Goal: Task Accomplishment & Management: Manage account settings

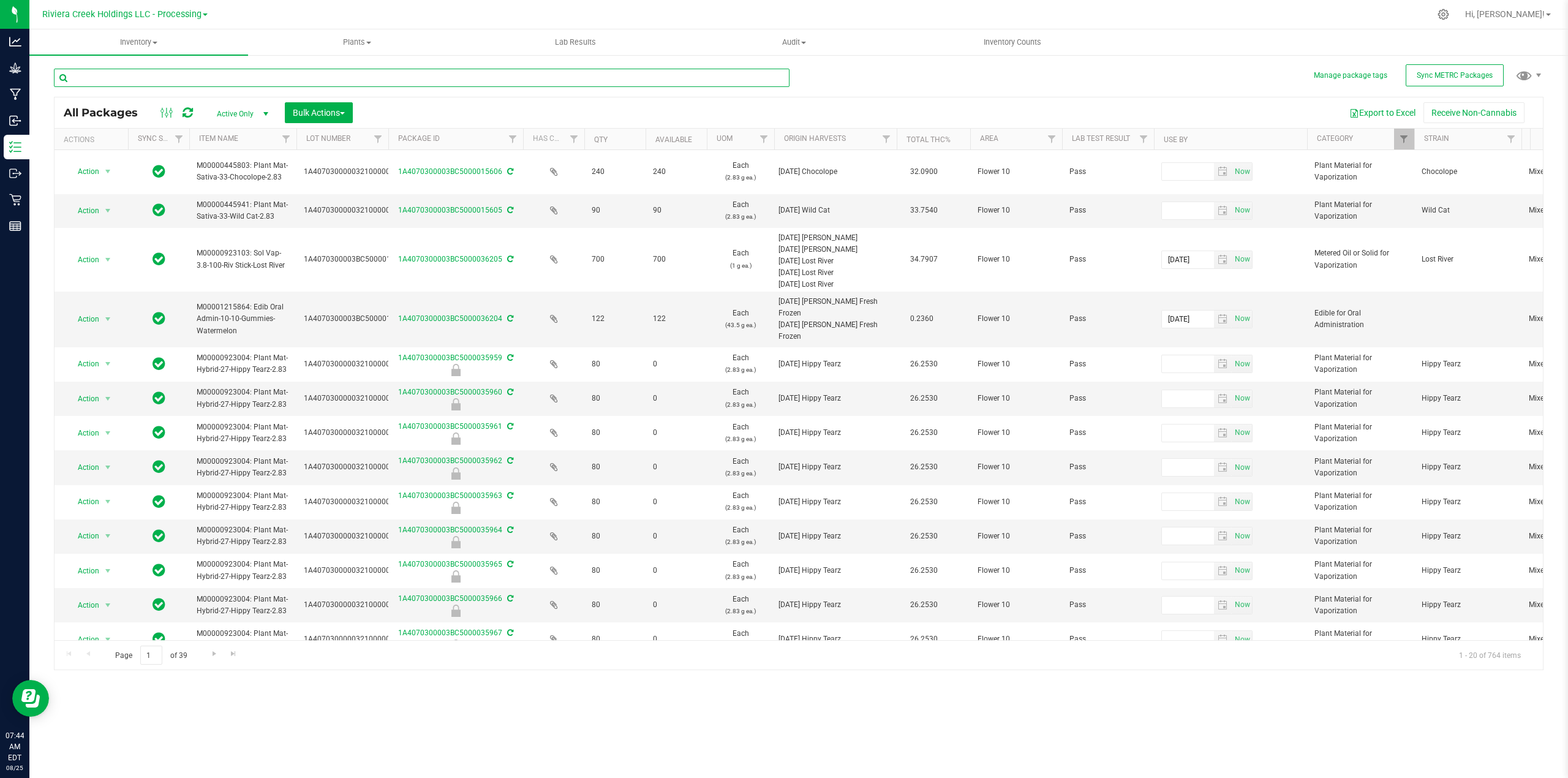
click at [189, 75] on input "text" at bounding box center [422, 78] width 735 height 18
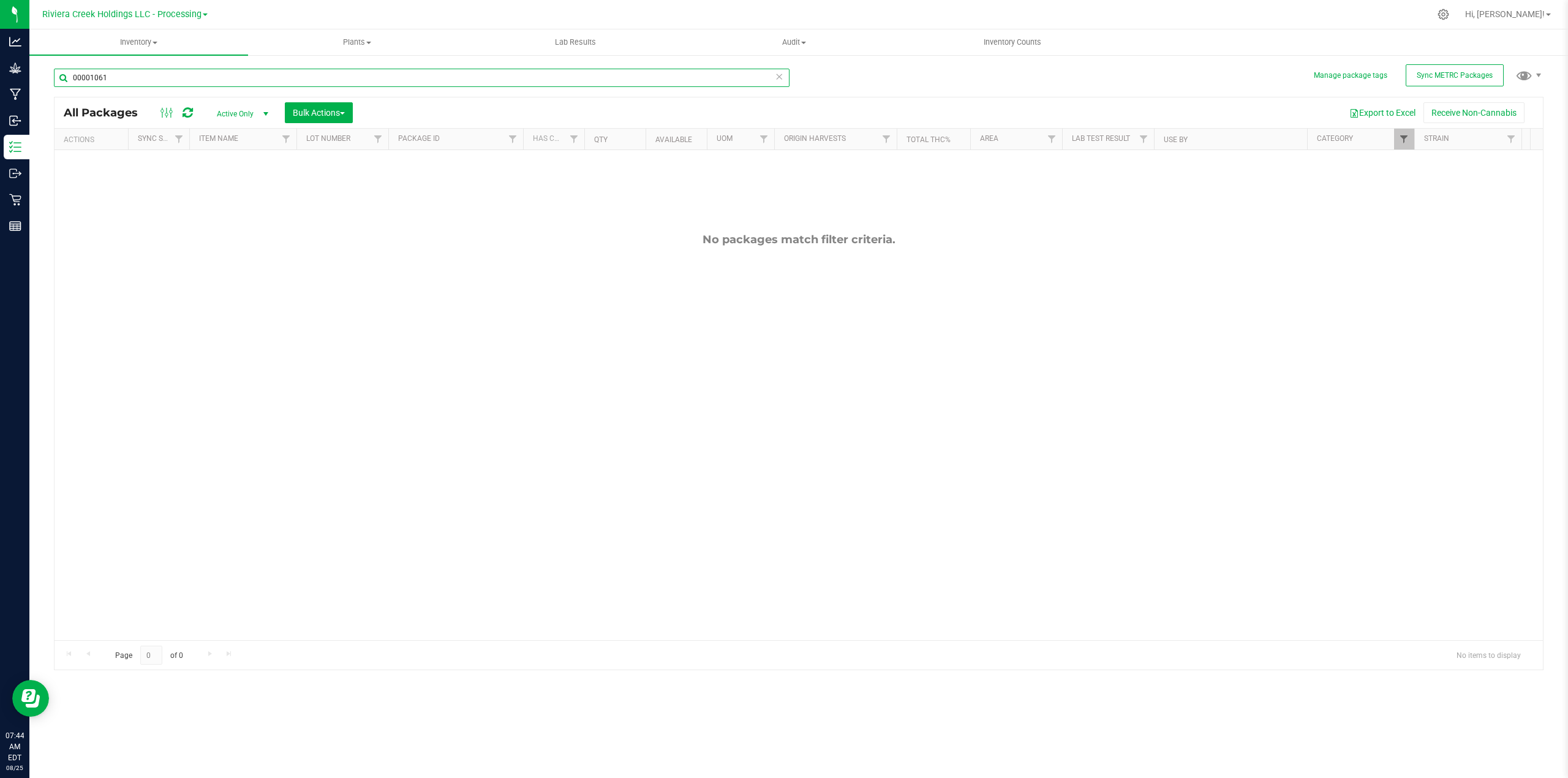
type input "00001061"
click at [1242, 142] on span "Filter" at bounding box center [1403, 139] width 10 height 10
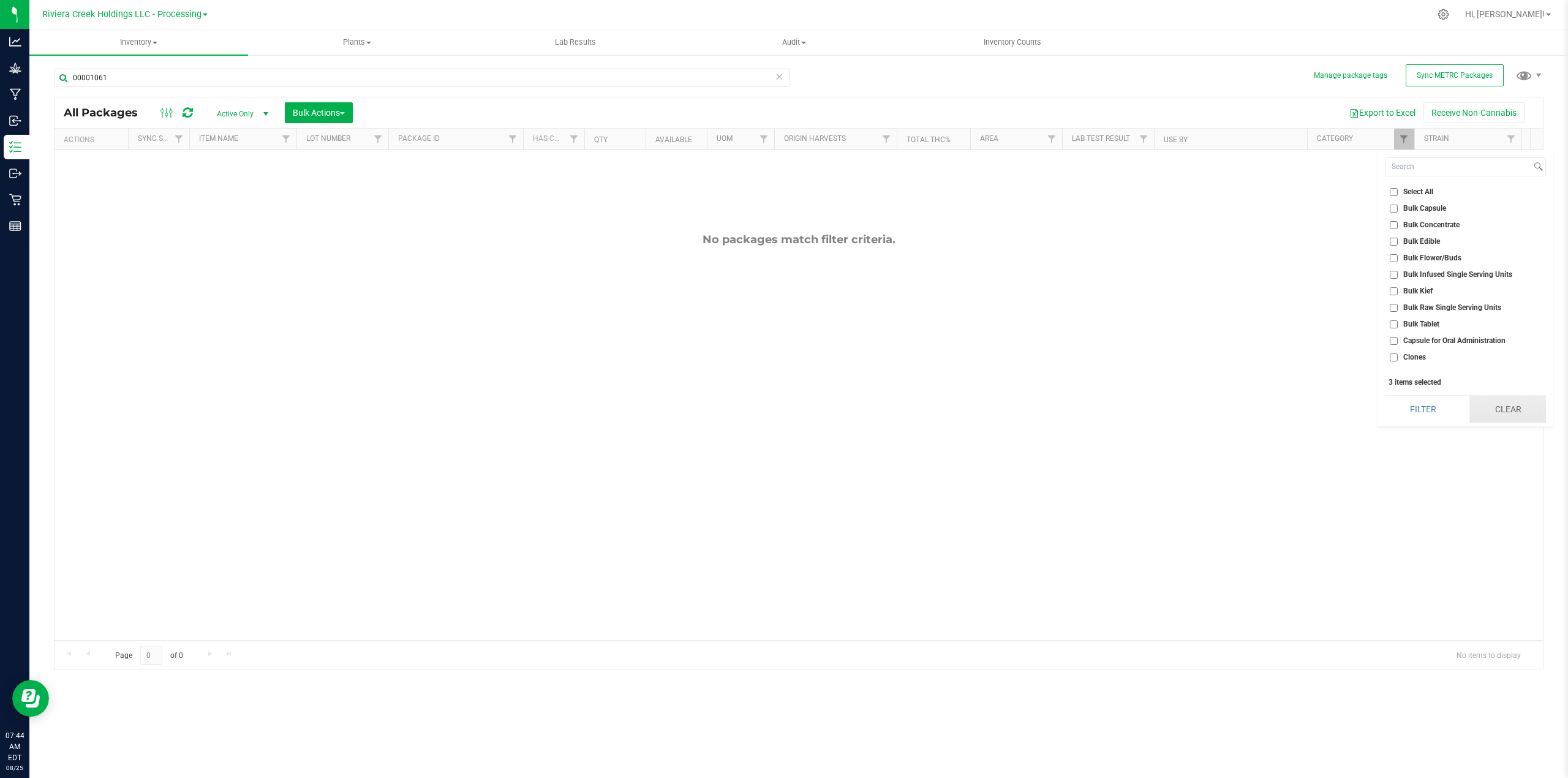
click at [1242, 411] on button "Clear" at bounding box center [1507, 409] width 76 height 27
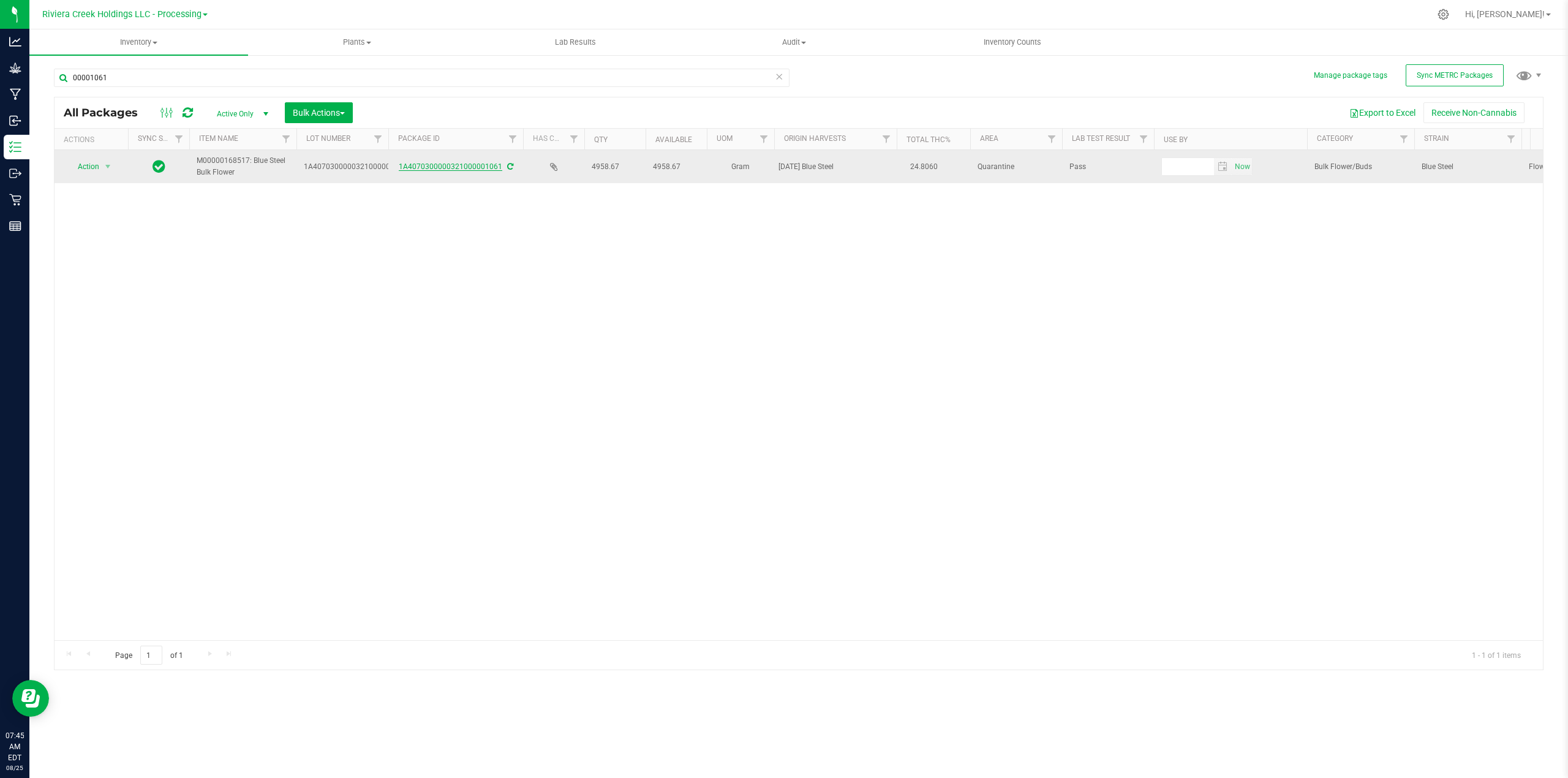
click at [451, 166] on link "1A4070300000321000001061" at bounding box center [450, 166] width 103 height 9
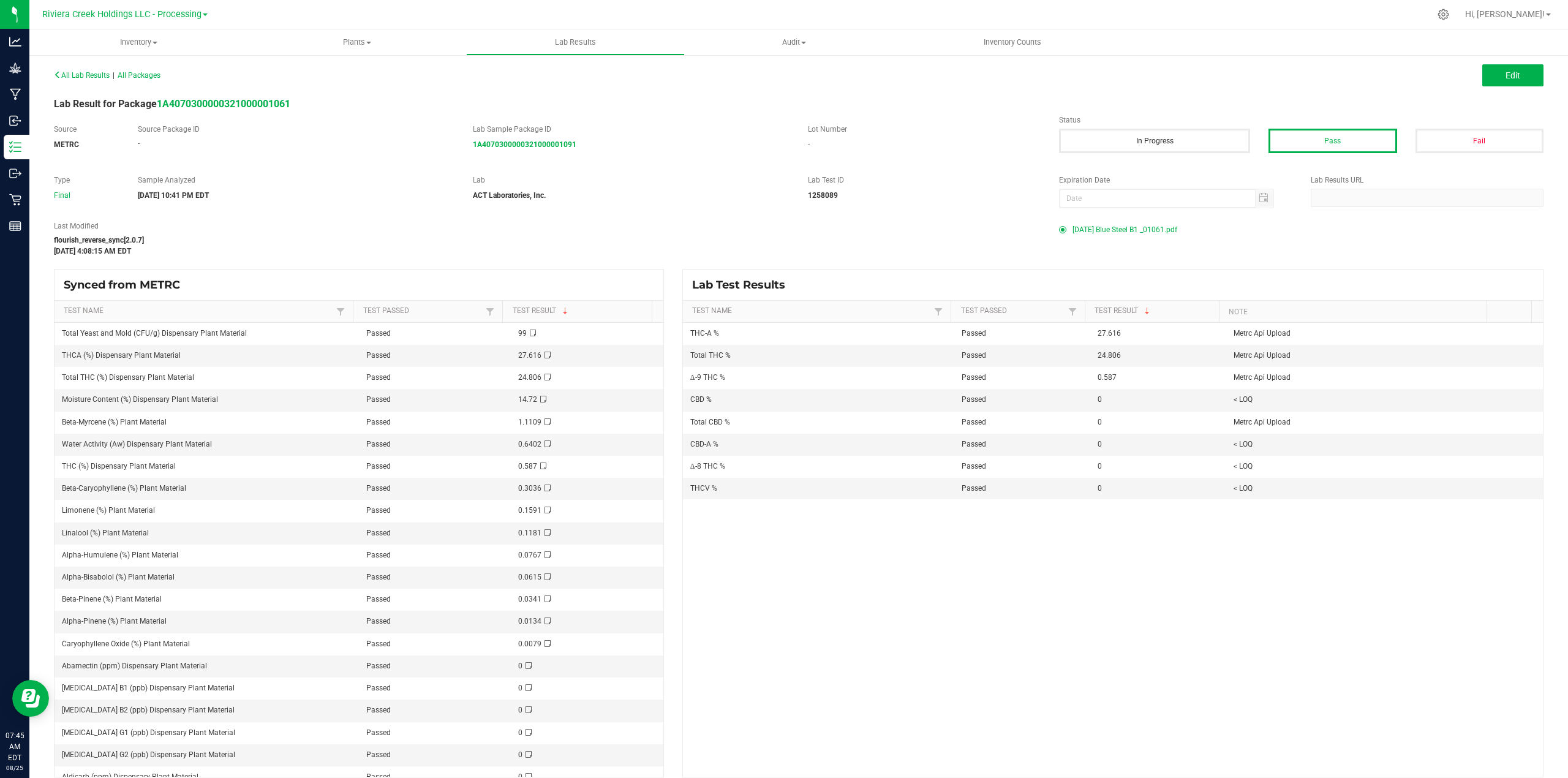
click at [1242, 94] on div "All Lab Results | All Packages Edit Lab Result for Package 1A407030000032100000…" at bounding box center [799, 422] width 1490 height 711
click at [1242, 75] on span "Edit" at bounding box center [1512, 75] width 15 height 10
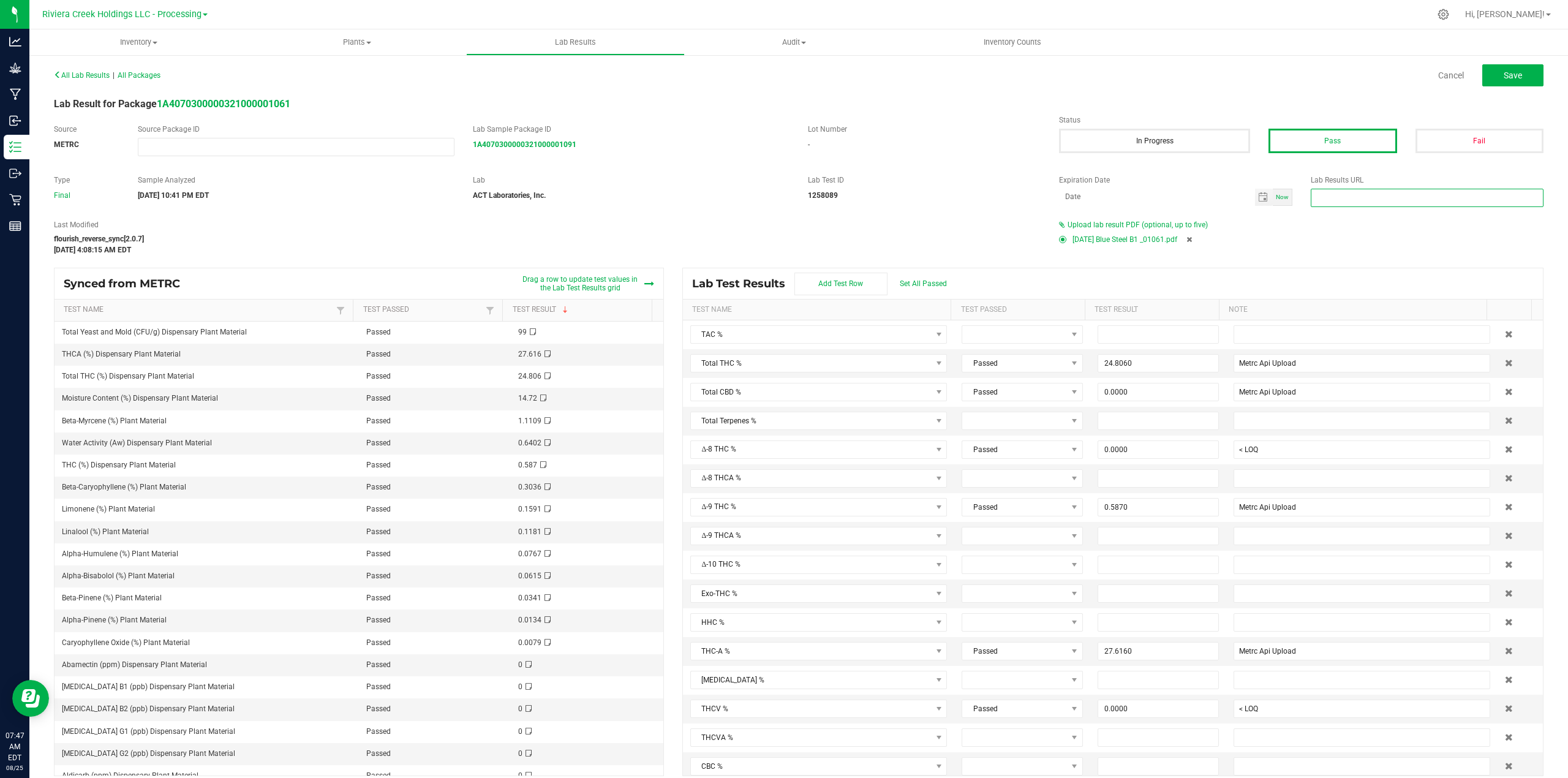
paste input "[URL][DOMAIN_NAME]"
type input "[URL][DOMAIN_NAME]"
click at [1242, 71] on span "Save" at bounding box center [1512, 75] width 18 height 10
type input "24.8060"
type input "Metrc Api Upload"
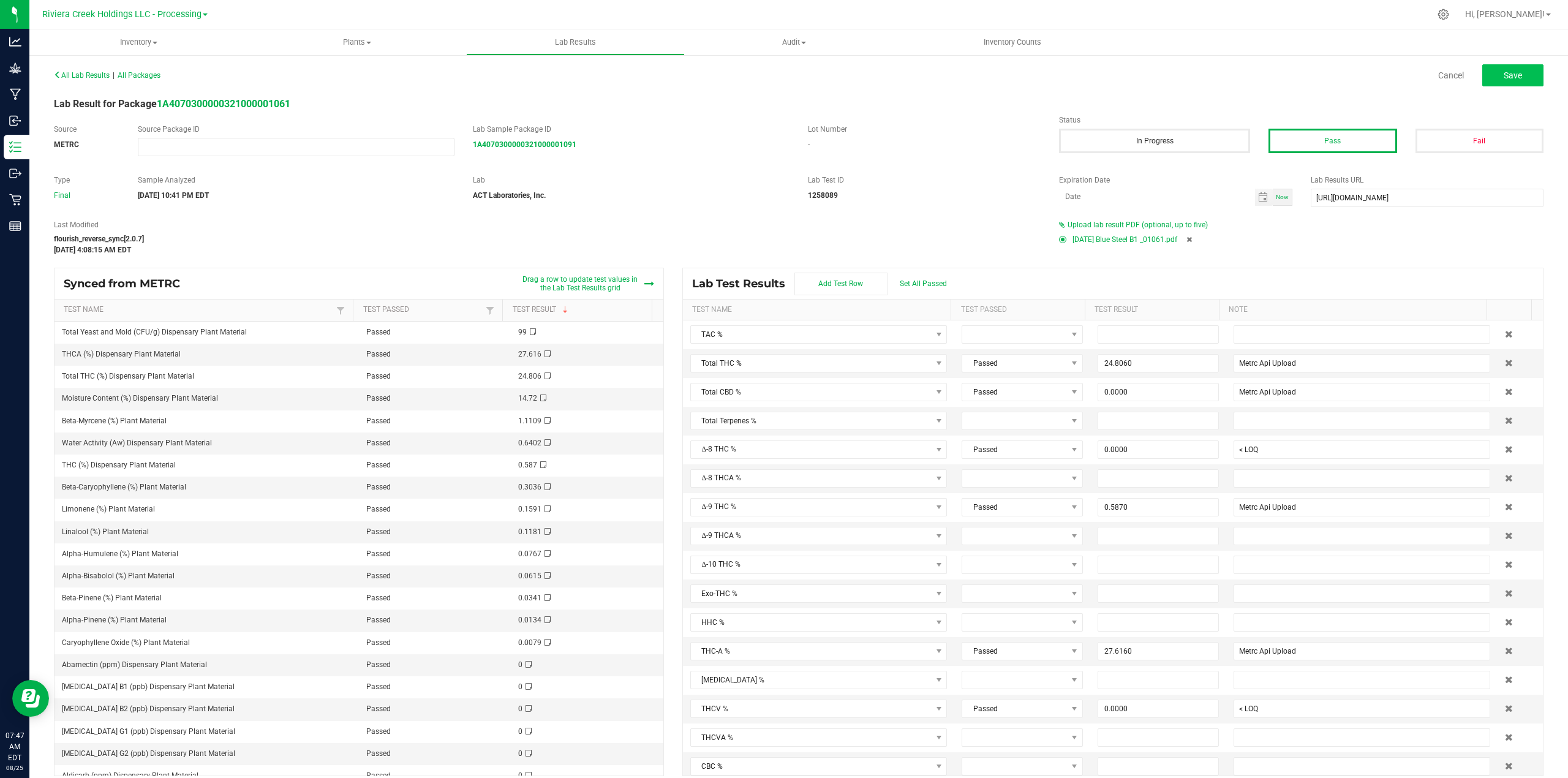
type input "0.0000"
type input "< LOQ"
type input "0.5870"
type input "Metrc Api Upload"
type input "27.6160"
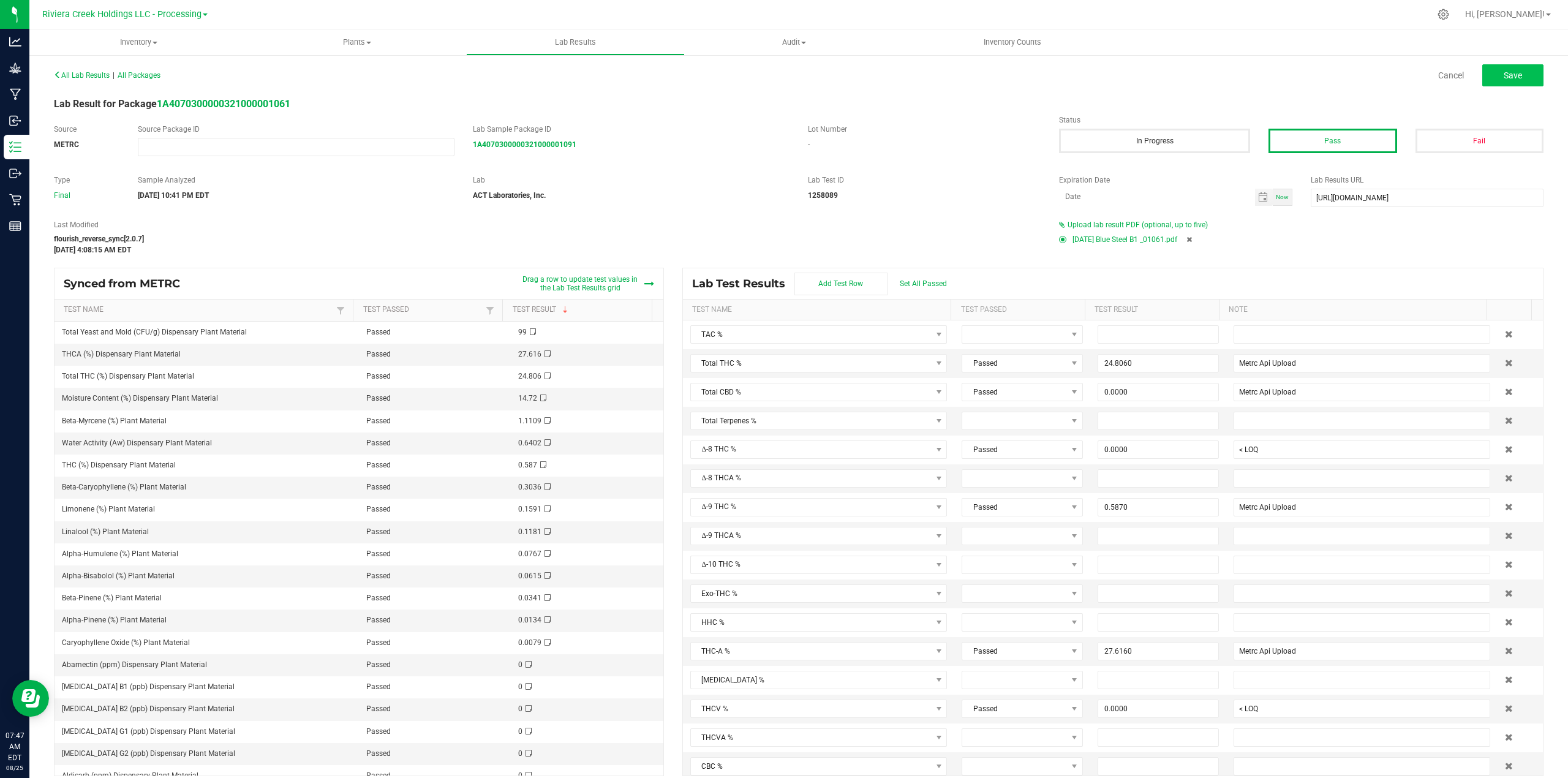
type input "Metrc Api Upload"
type input "0.0000"
type input "< LOQ"
type input "0.0000"
type input "< LOQ"
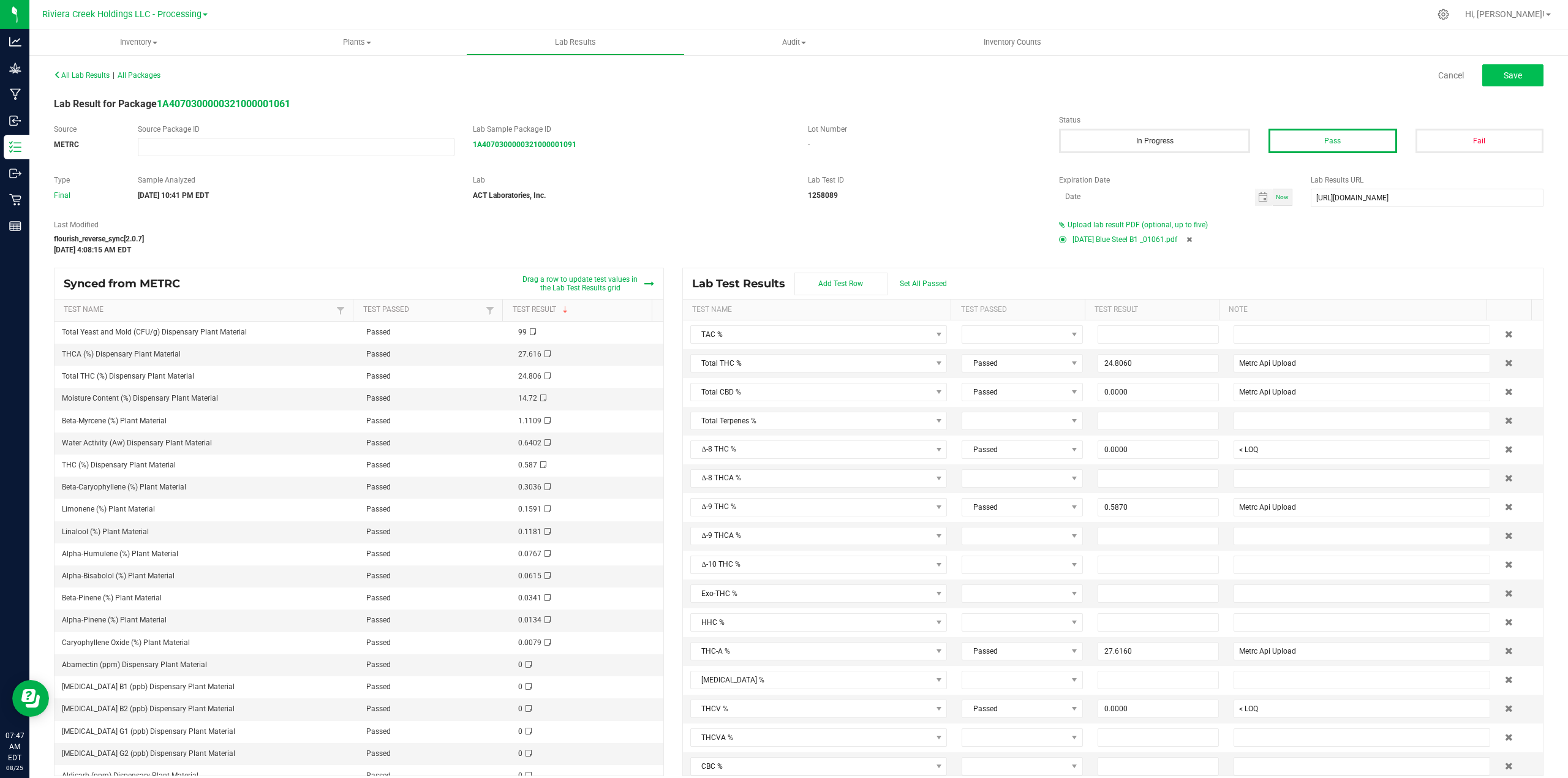
type input "0.0000"
type input "< LOQ"
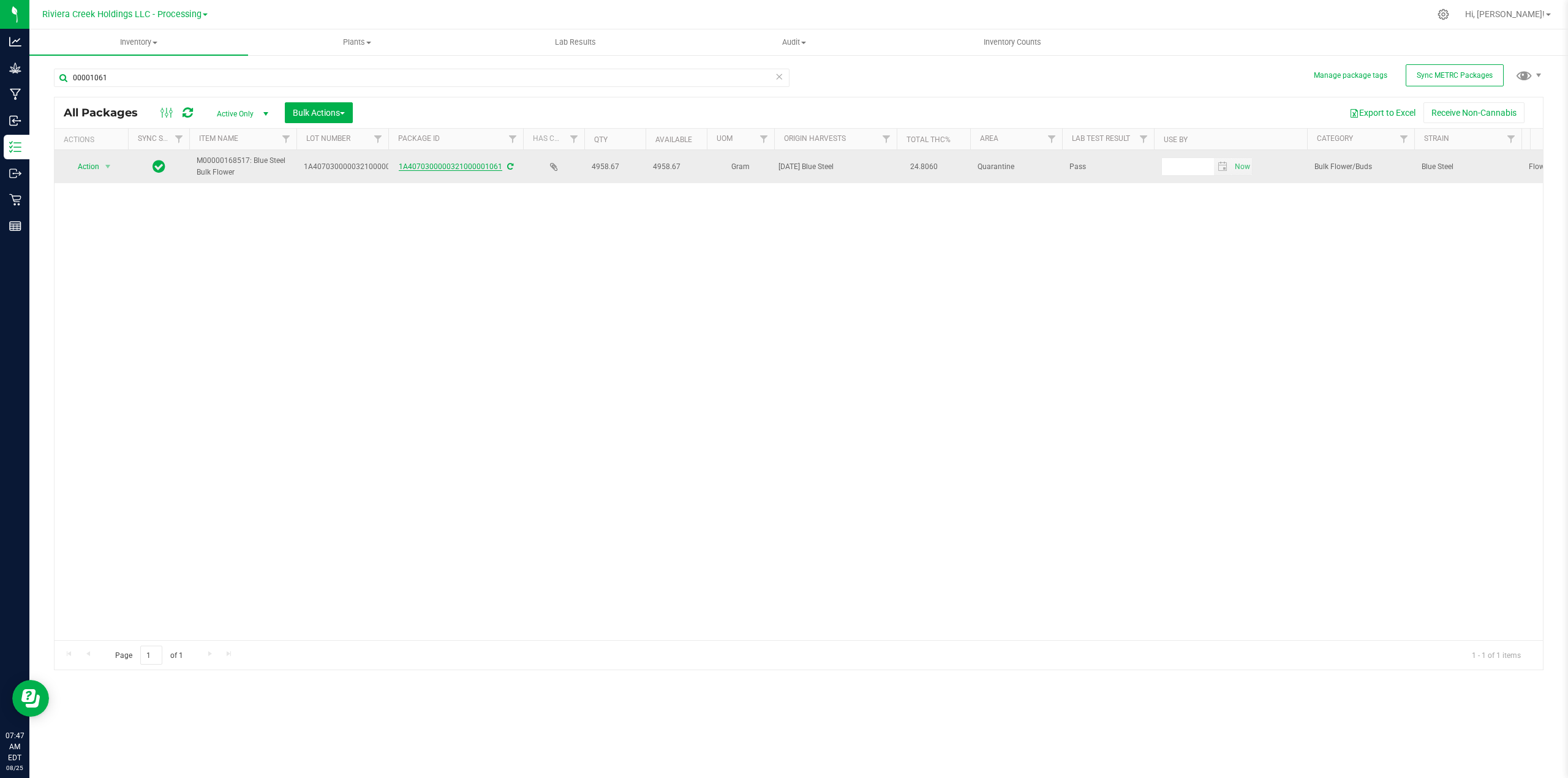
click at [433, 166] on link "1A4070300000321000001061" at bounding box center [450, 166] width 103 height 9
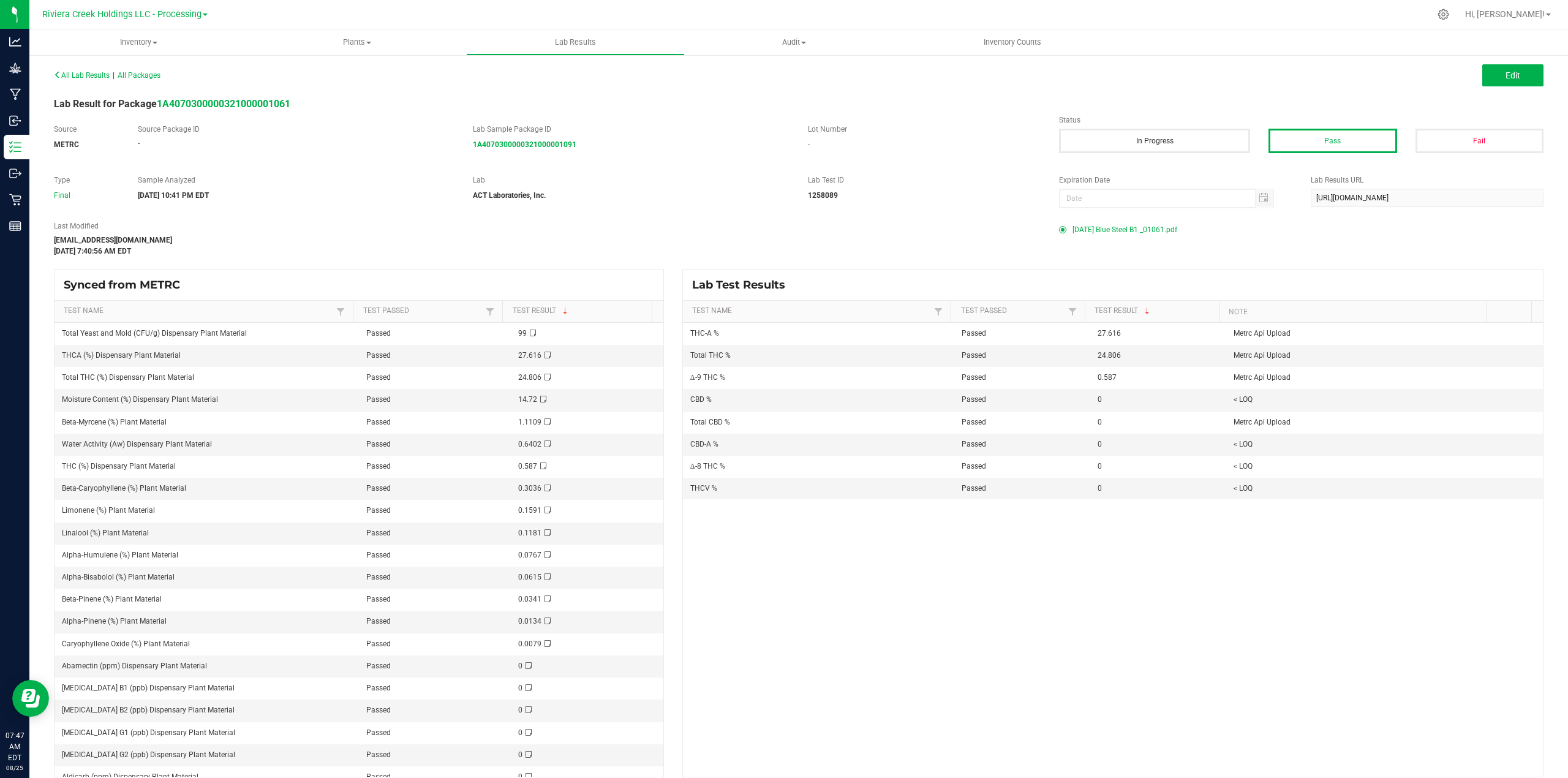
click at [1242, 210] on div "All Lab Results | All Packages Edit Lab Result for Package 1A407030000032100000…" at bounding box center [799, 422] width 1490 height 711
click at [1213, 251] on div "Last Modified [EMAIL_ADDRESS][DOMAIN_NAME] [DATE] 7:40:56 AM EDT 2025-06-23 Blu…" at bounding box center [798, 238] width 1508 height 36
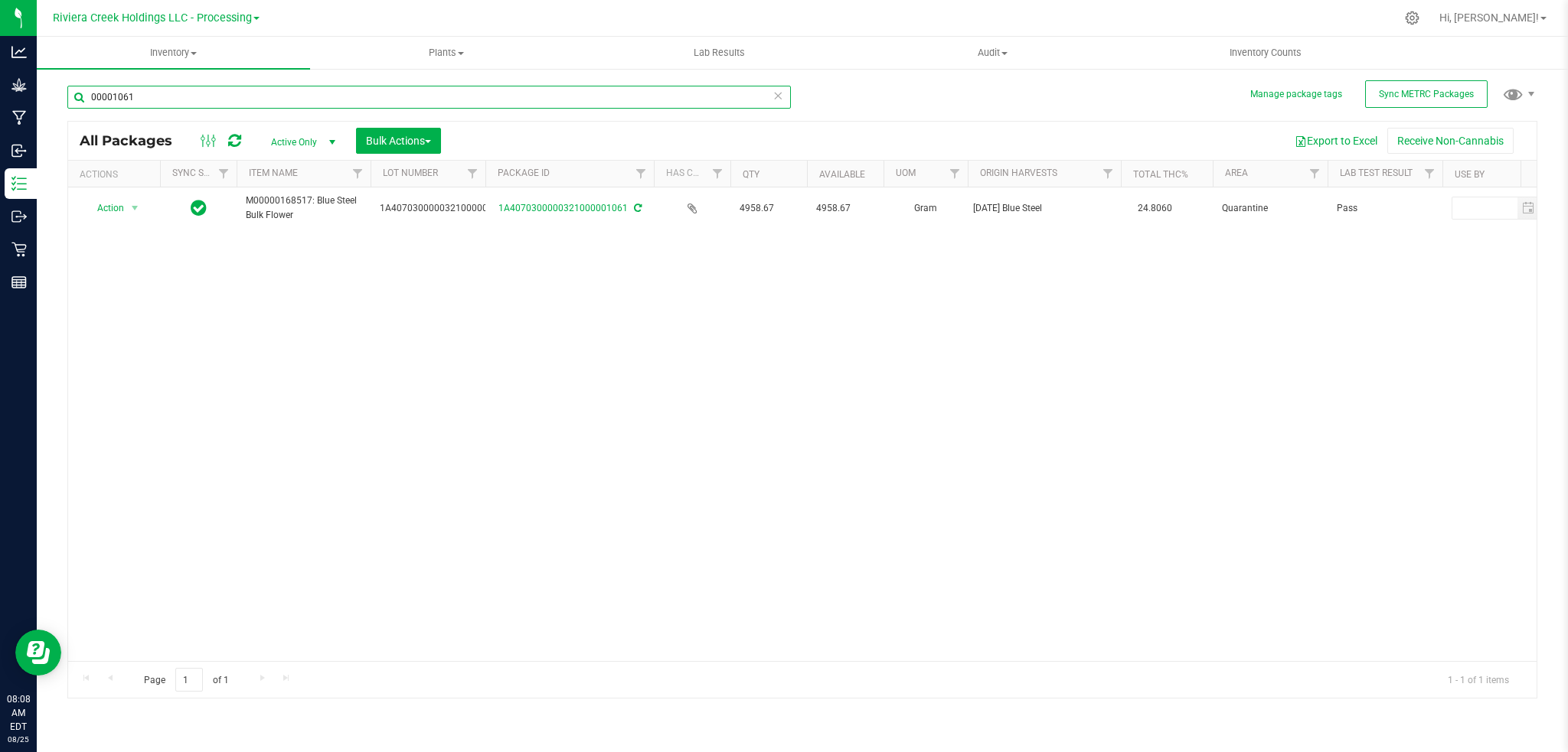
click at [174, 95] on input "00001061" at bounding box center [429, 97] width 723 height 23
type input "0"
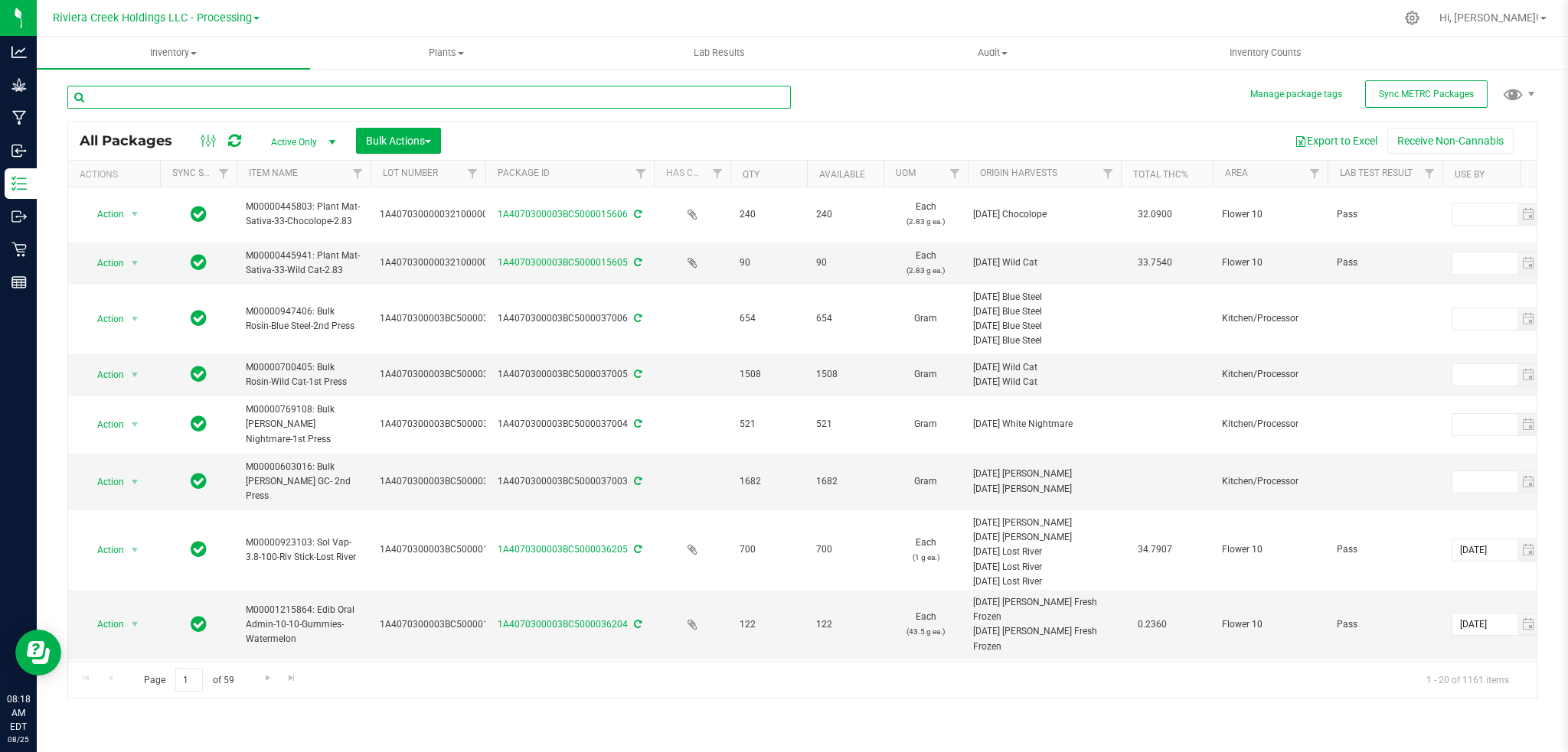
click at [219, 92] on input "text" at bounding box center [429, 97] width 723 height 23
click at [329, 100] on input "000" at bounding box center [429, 97] width 723 height 23
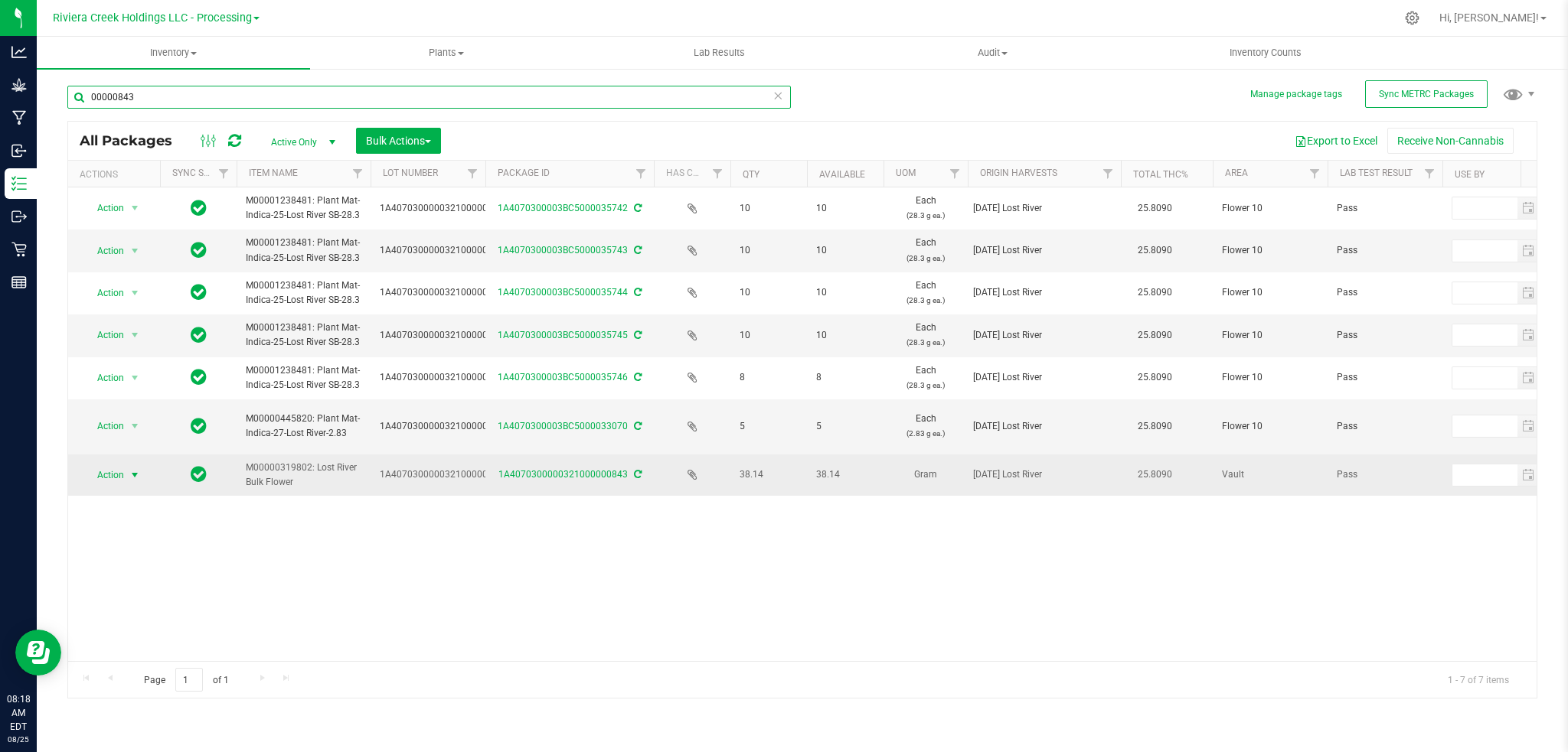
type input "00000843"
click at [137, 471] on span "select" at bounding box center [134, 474] width 12 height 12
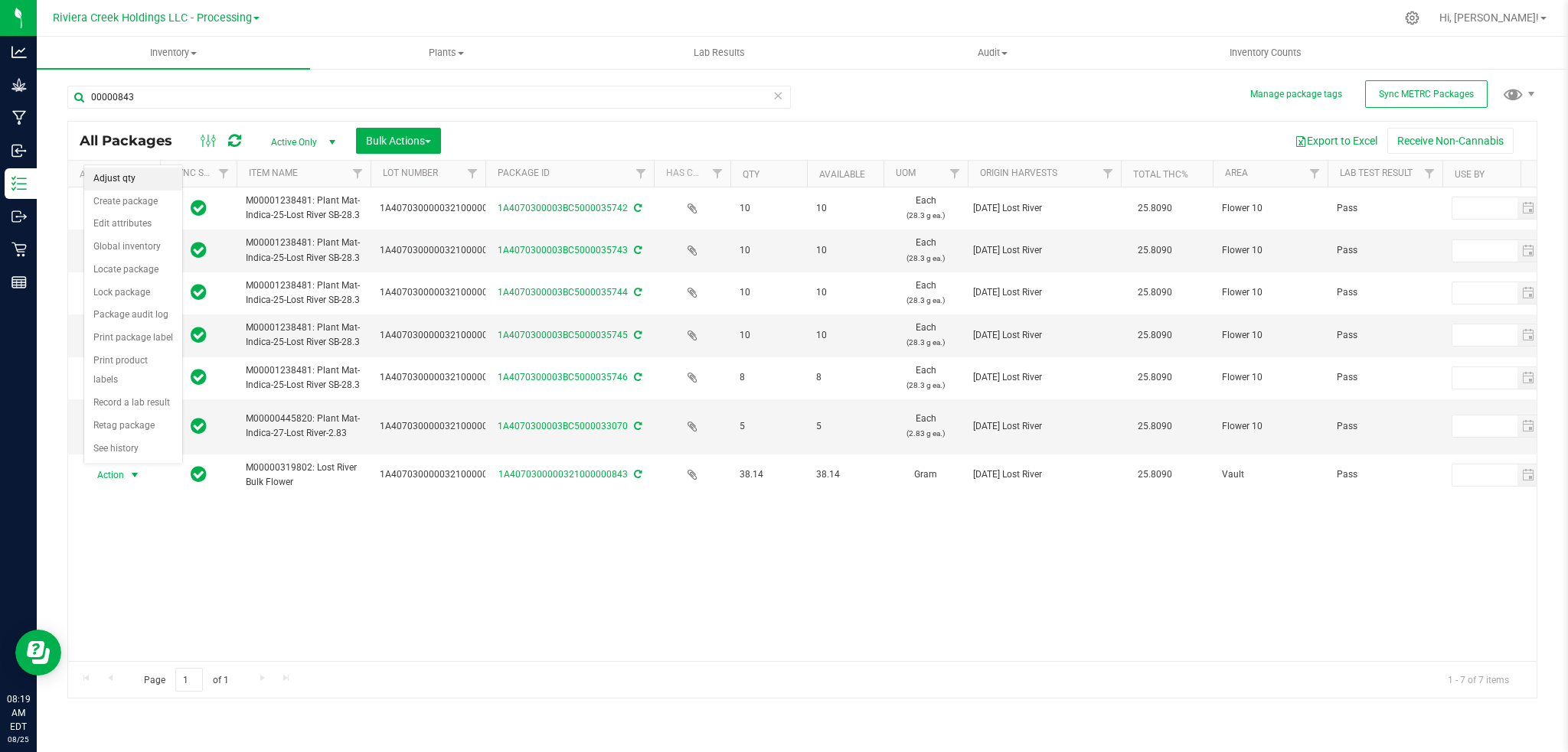
click at [138, 174] on li "Adjust qty" at bounding box center [133, 179] width 98 height 23
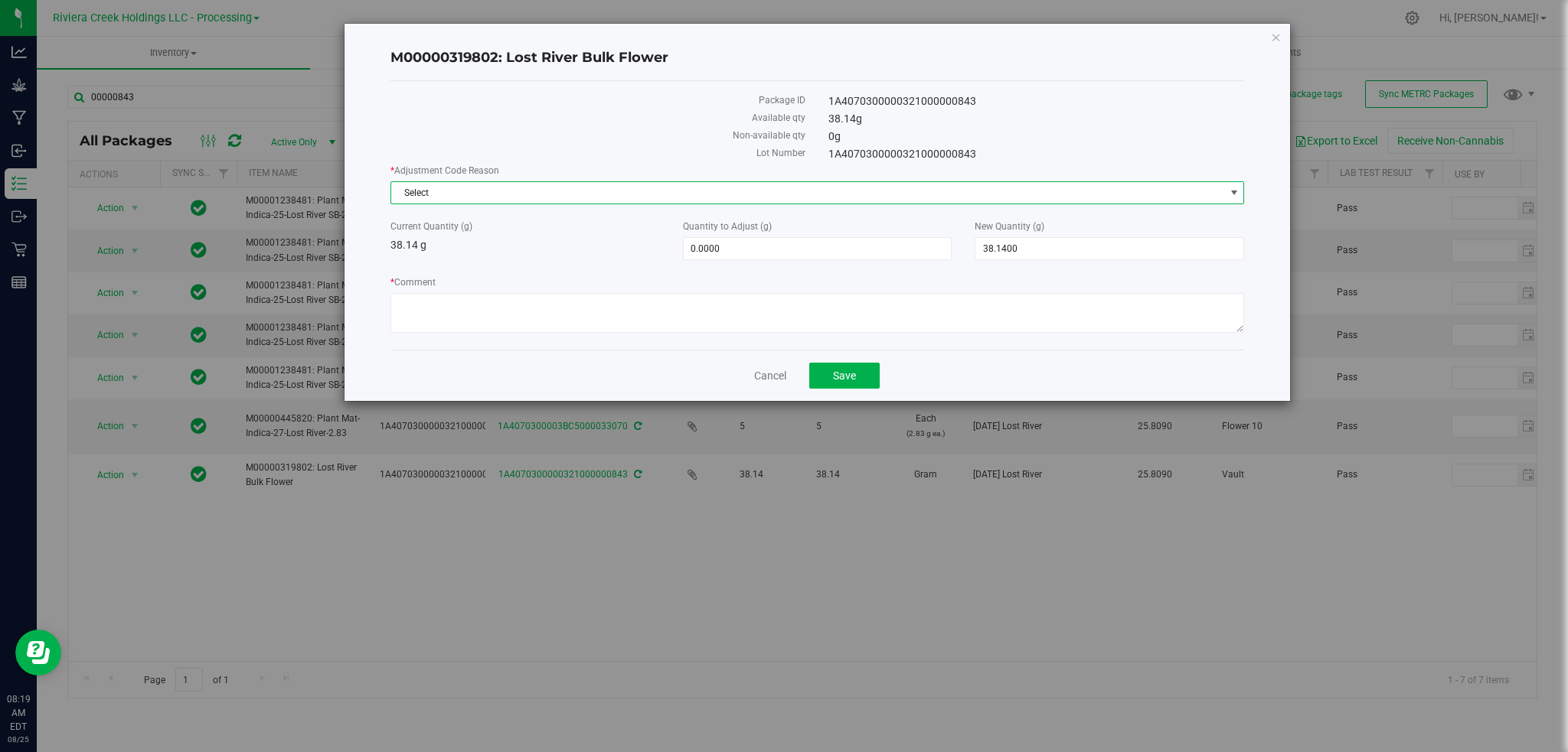
drag, startPoint x: 1238, startPoint y: 189, endPoint x: 1157, endPoint y: 207, distance: 83.0
click at [1234, 189] on span "select" at bounding box center [1234, 192] width 12 height 12
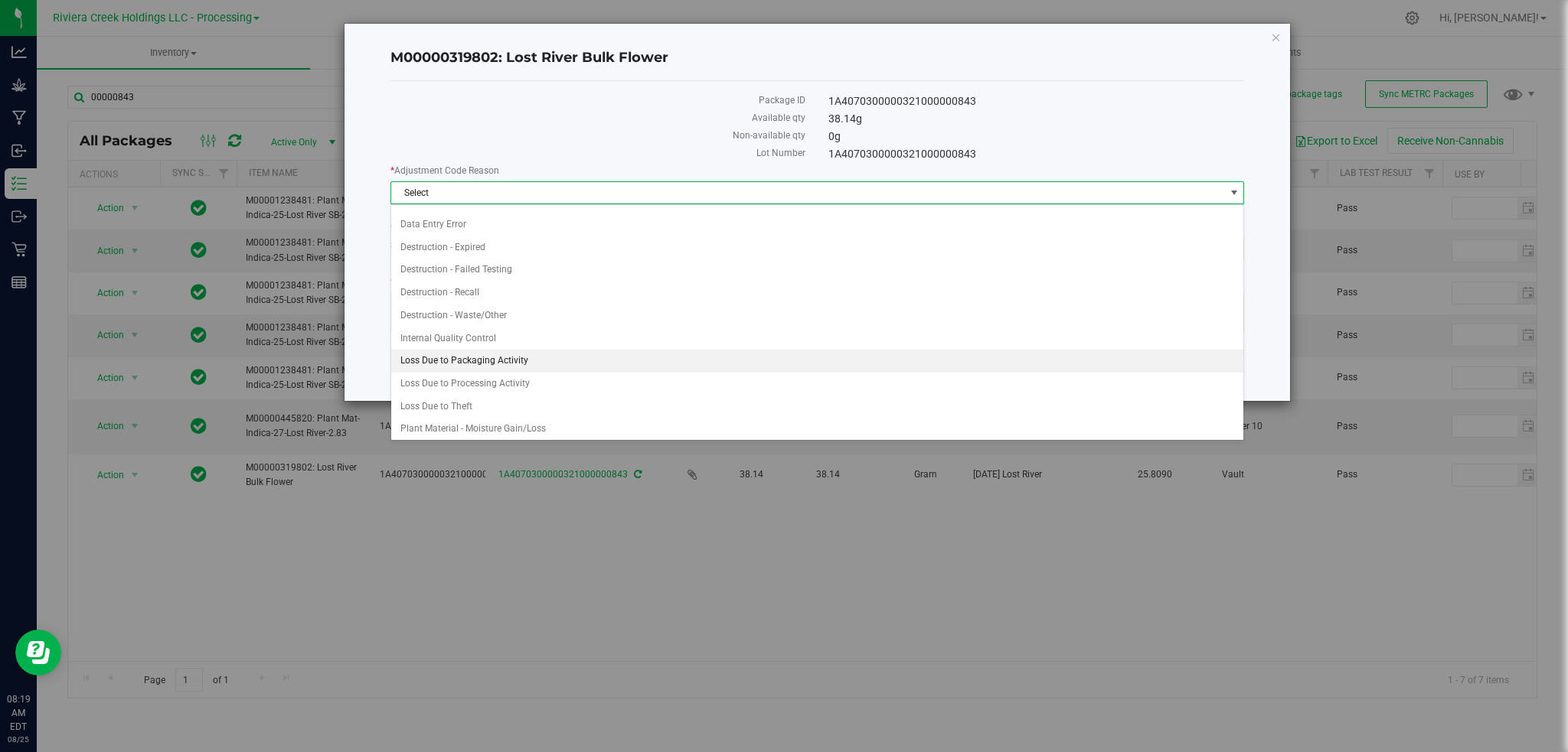
scroll to position [21, 0]
click at [505, 354] on li "Loss Due to Packaging Activity" at bounding box center [817, 357] width 853 height 23
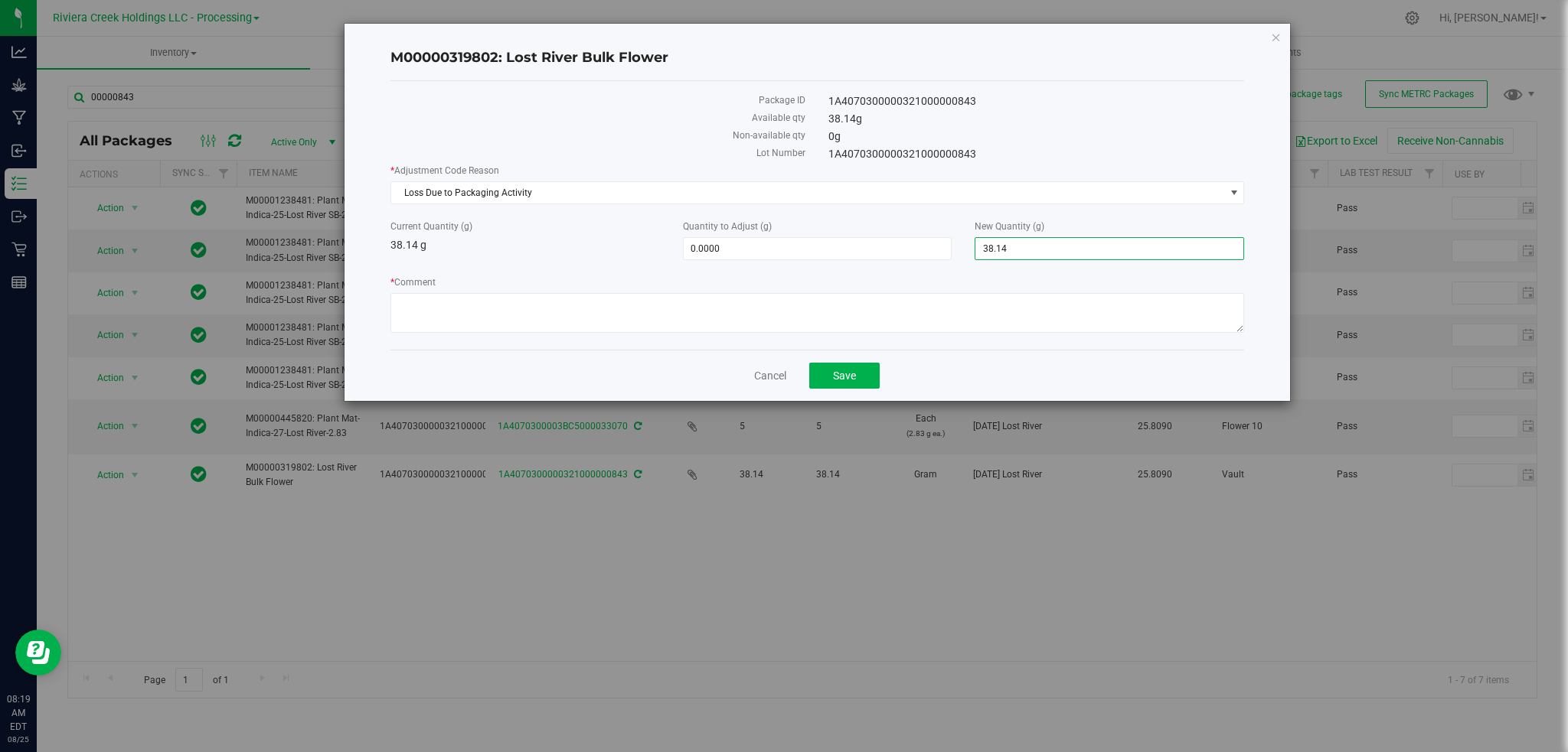
drag, startPoint x: 1030, startPoint y: 245, endPoint x: 956, endPoint y: 251, distance: 74.2
click at [956, 249] on div "Current Quantity (g) 38.14 g Quantity to Adjust (g) 0.0000 0 New Quantity (g) 3…" at bounding box center [817, 240] width 877 height 40
type input "-38.1400"
click at [413, 310] on textarea "* Comment" at bounding box center [817, 312] width 854 height 39
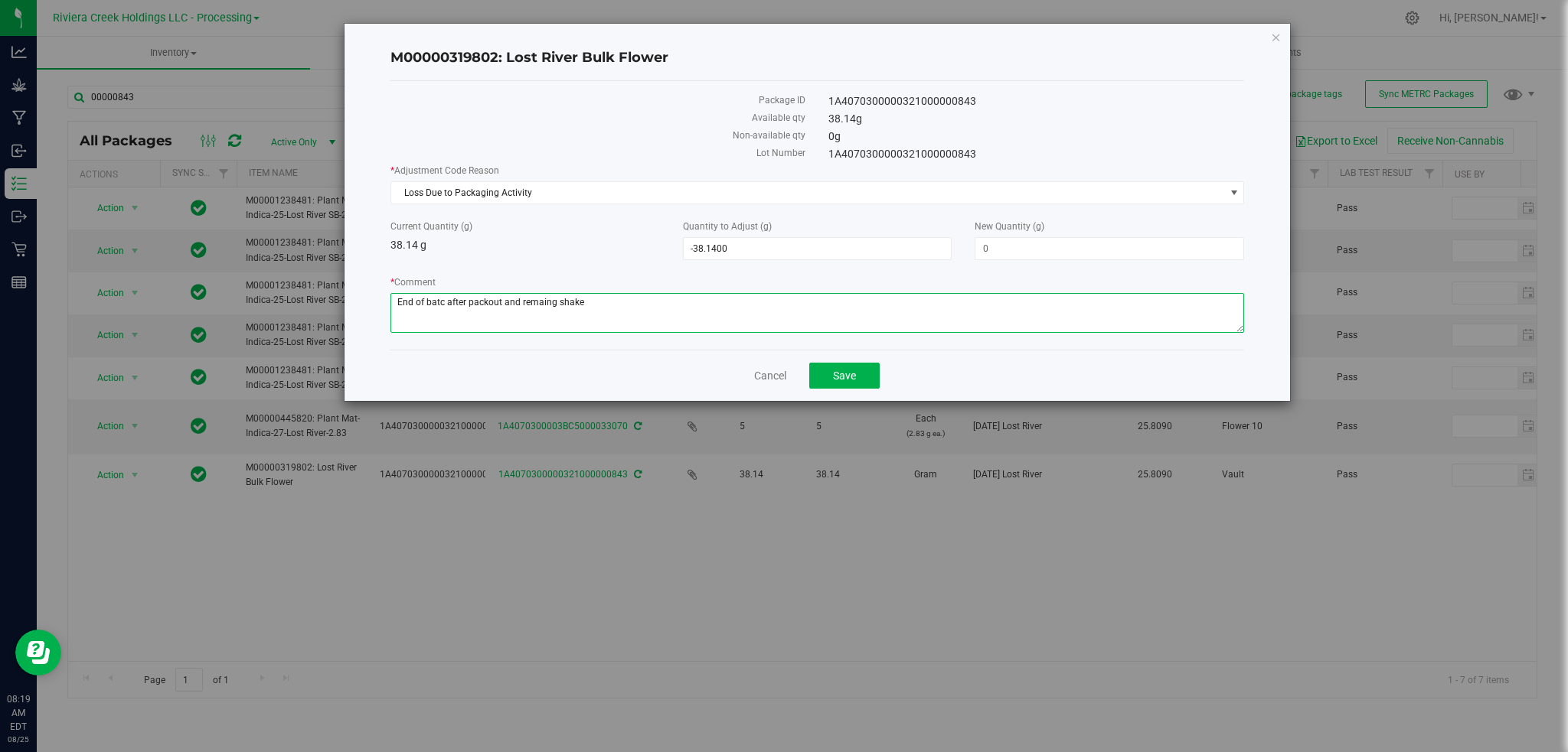
click at [543, 303] on textarea "* Comment" at bounding box center [817, 312] width 854 height 39
click at [589, 370] on div "Cancel Save" at bounding box center [817, 376] width 854 height 51
drag, startPoint x: 559, startPoint y: 299, endPoint x: 519, endPoint y: 306, distance: 40.6
click at [519, 306] on textarea "* Comment" at bounding box center [817, 312] width 854 height 39
type textarea "End of batc after packout and remaining shake"
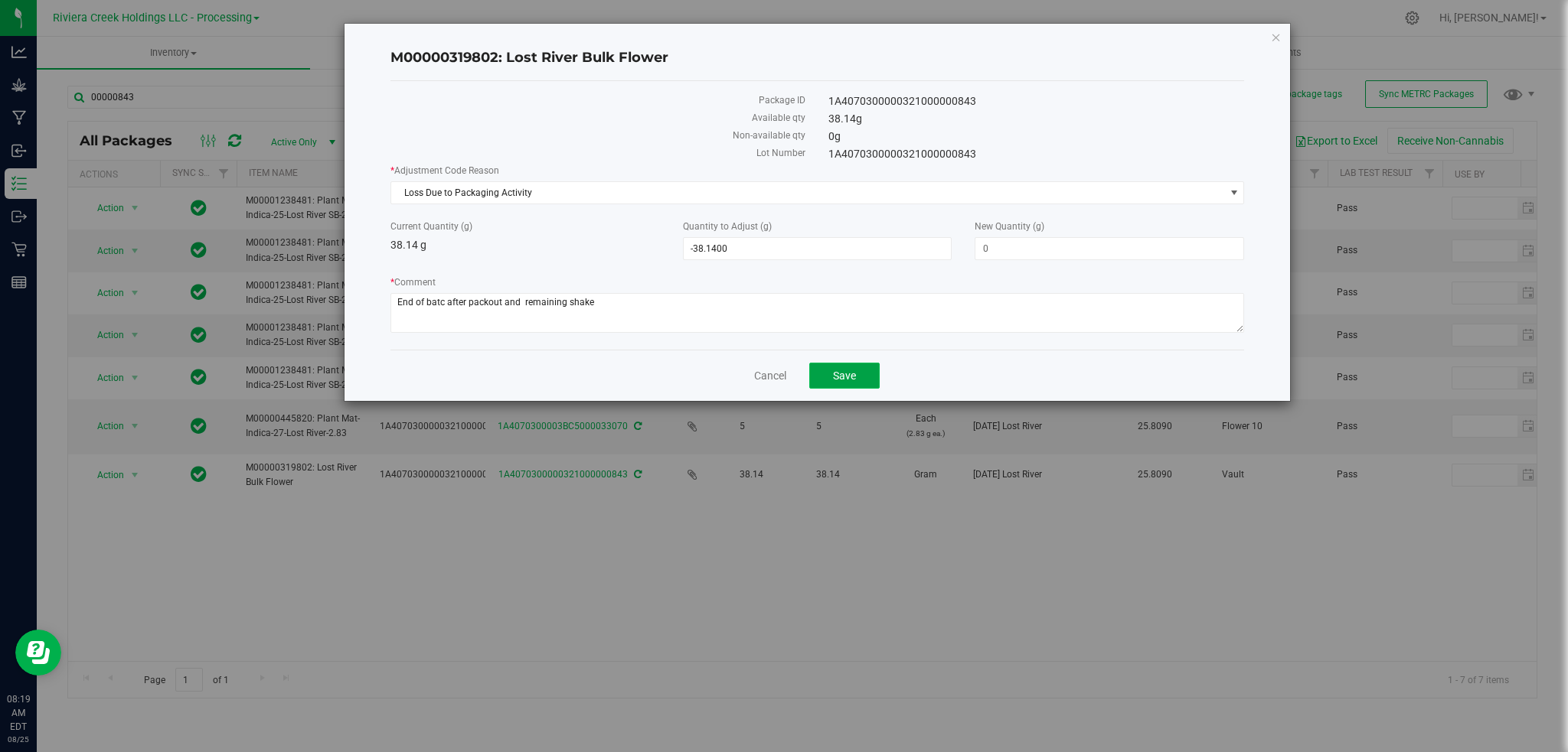
click at [849, 375] on span "Save" at bounding box center [844, 375] width 23 height 12
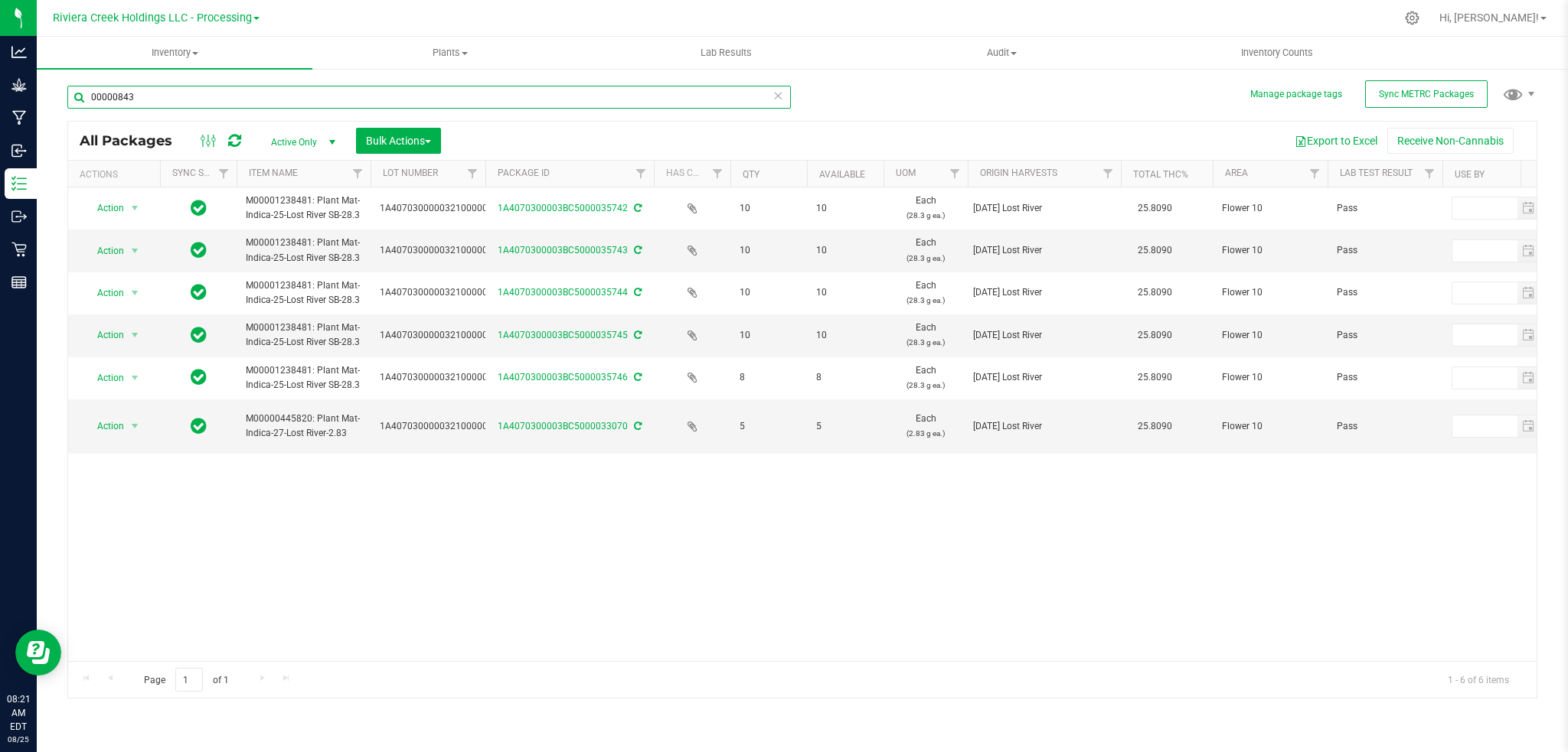
drag, startPoint x: 151, startPoint y: 100, endPoint x: 148, endPoint y: 91, distance: 9.5
click at [151, 100] on input "00000843" at bounding box center [429, 97] width 723 height 23
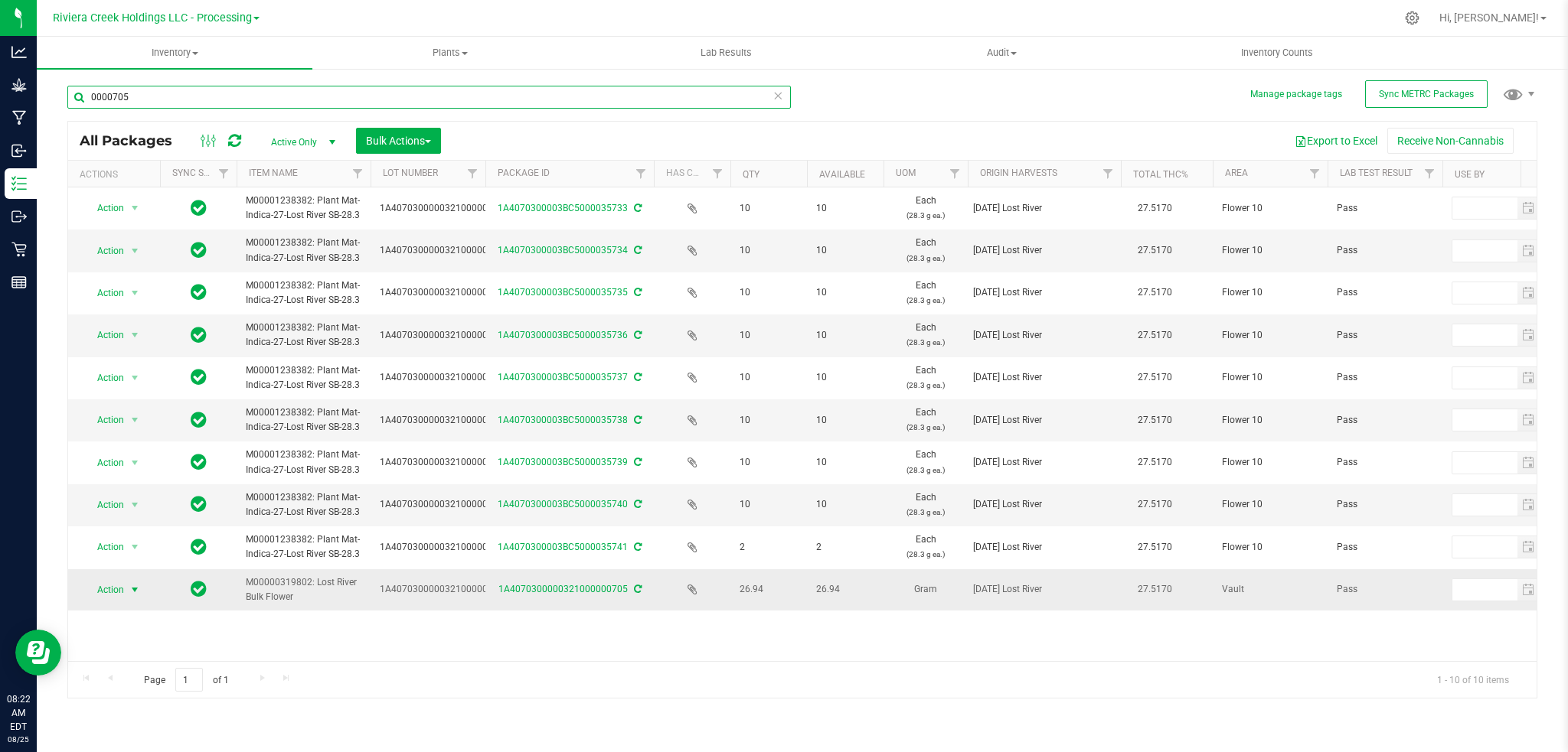
type input "0000705"
drag, startPoint x: 133, startPoint y: 586, endPoint x: 136, endPoint y: 579, distance: 7.6
click at [135, 586] on span "select" at bounding box center [134, 589] width 12 height 12
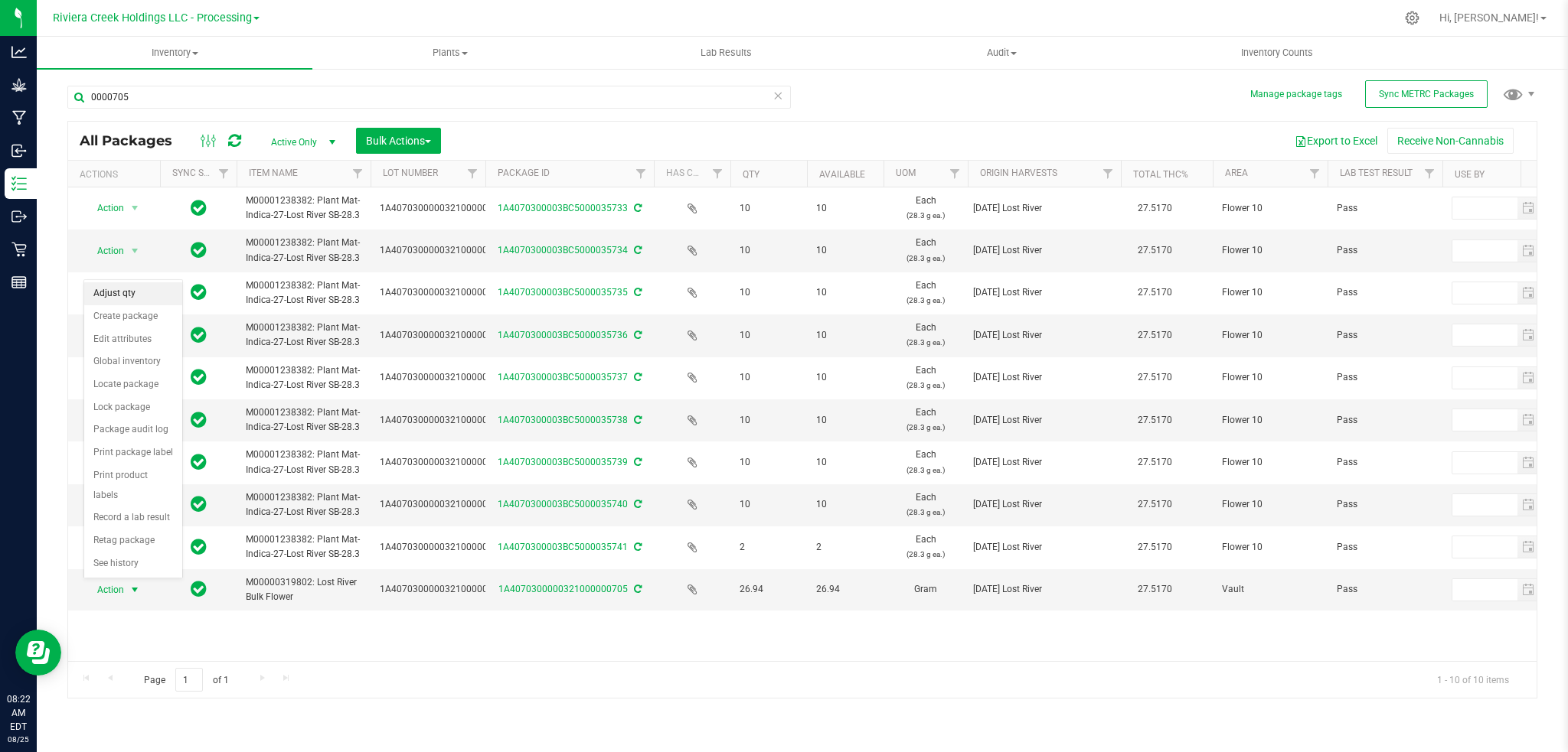
click at [114, 296] on li "Adjust qty" at bounding box center [133, 293] width 98 height 23
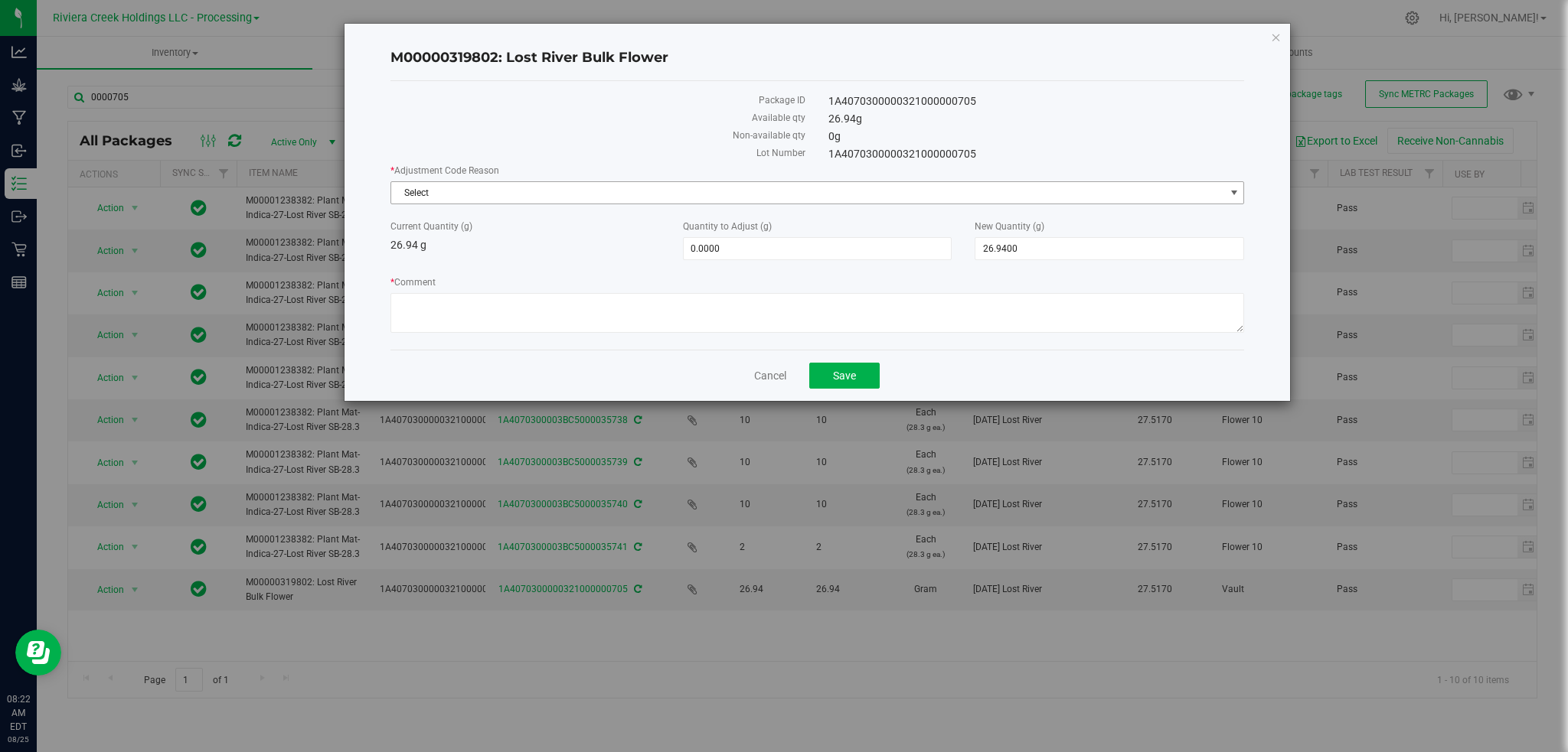
click at [1232, 189] on span "select" at bounding box center [1234, 192] width 12 height 12
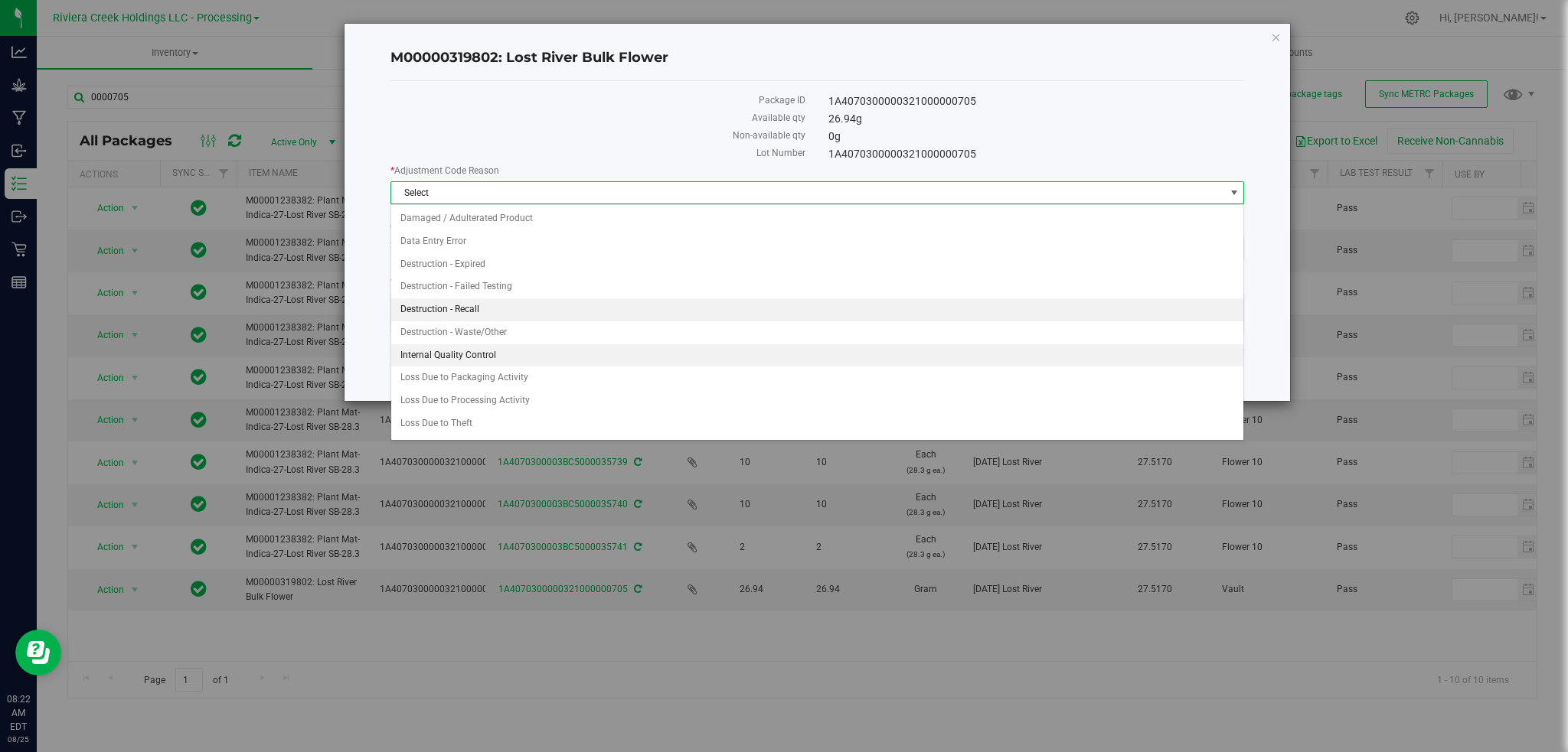
scroll to position [21, 0]
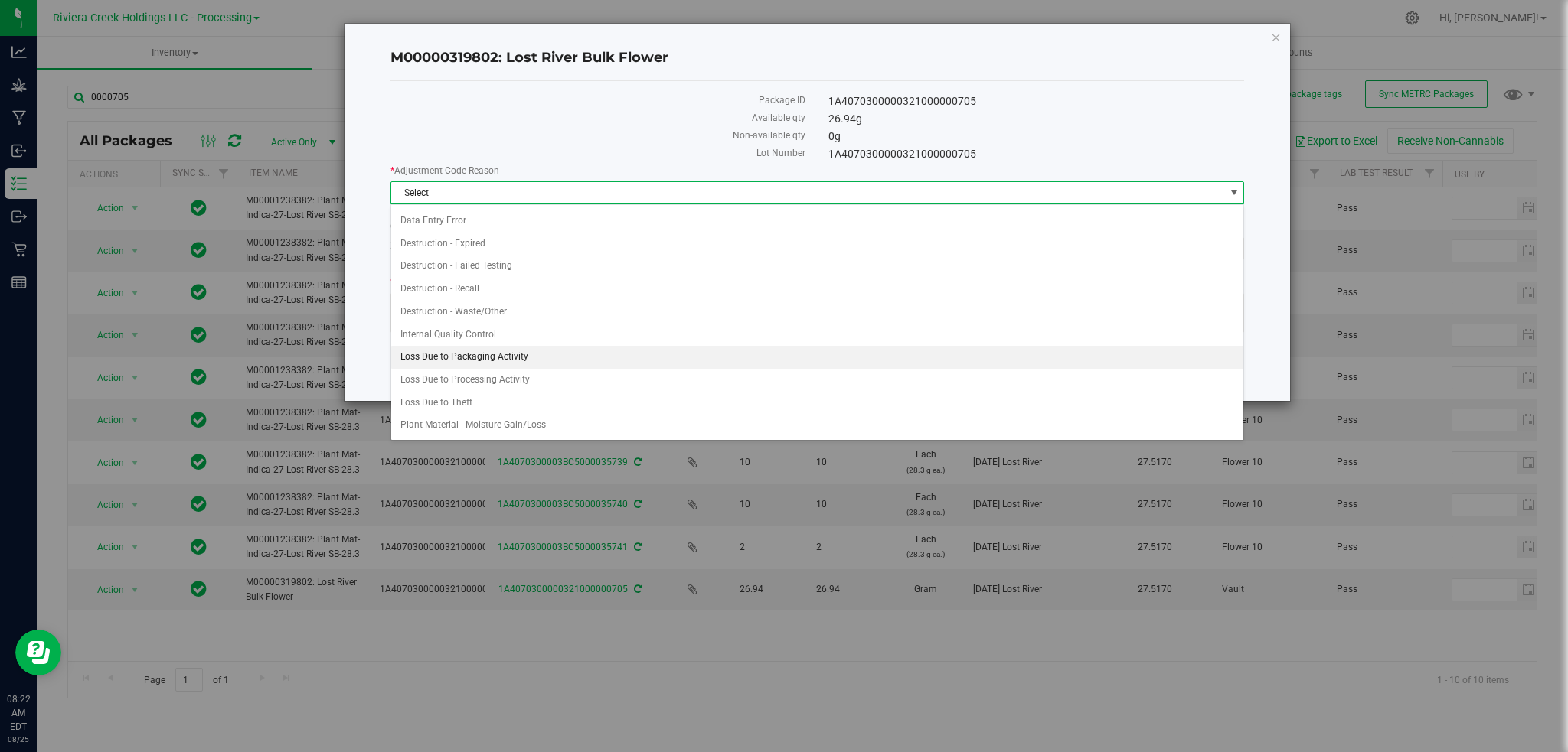
click at [466, 355] on li "Loss Due to Packaging Activity" at bounding box center [817, 357] width 853 height 23
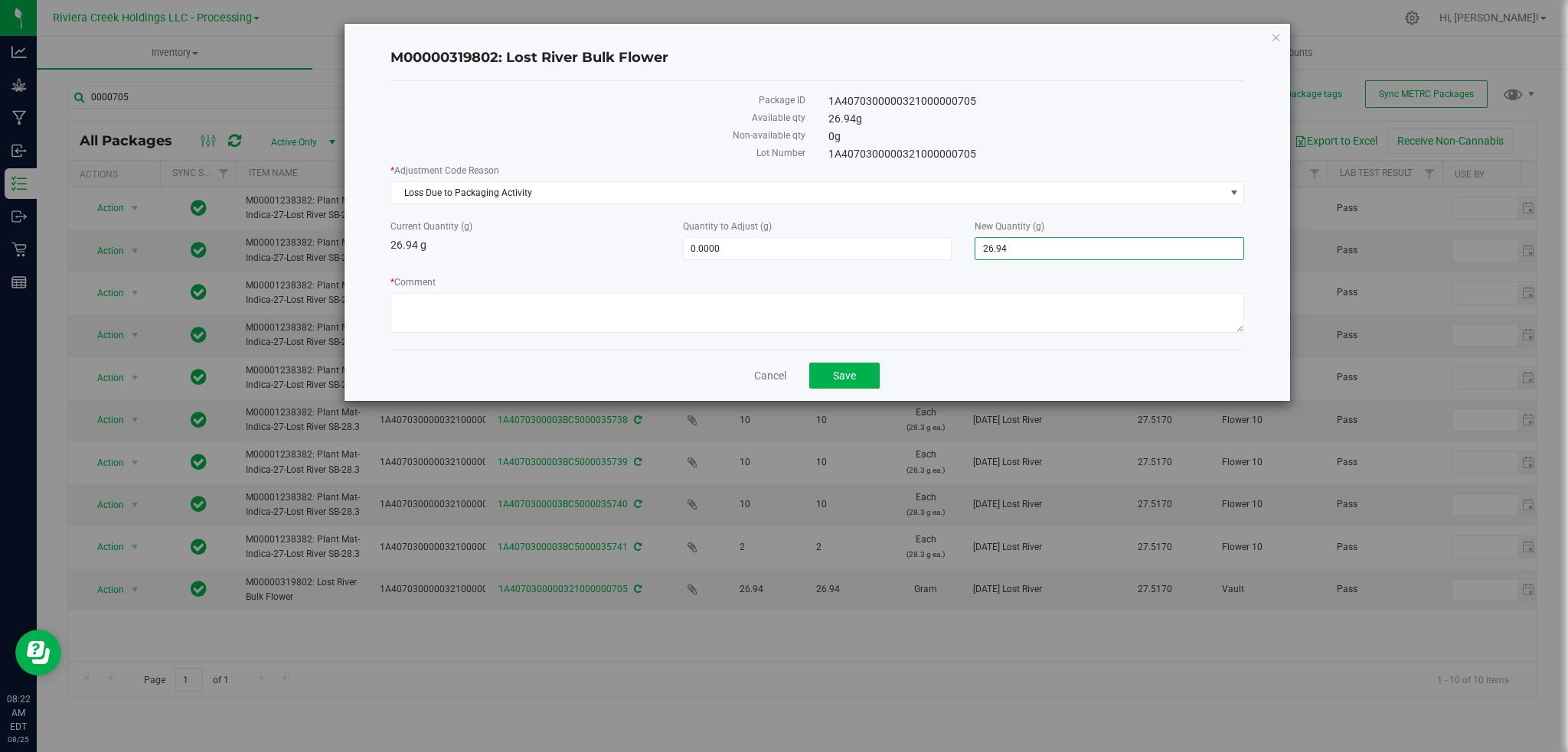
drag, startPoint x: 1019, startPoint y: 249, endPoint x: 965, endPoint y: 259, distance: 54.9
click at [965, 256] on div "New Quantity (g) 26.9400 26.94" at bounding box center [1109, 240] width 292 height 40
type input "-26.9400"
click at [586, 298] on textarea "* Comment" at bounding box center [817, 312] width 854 height 39
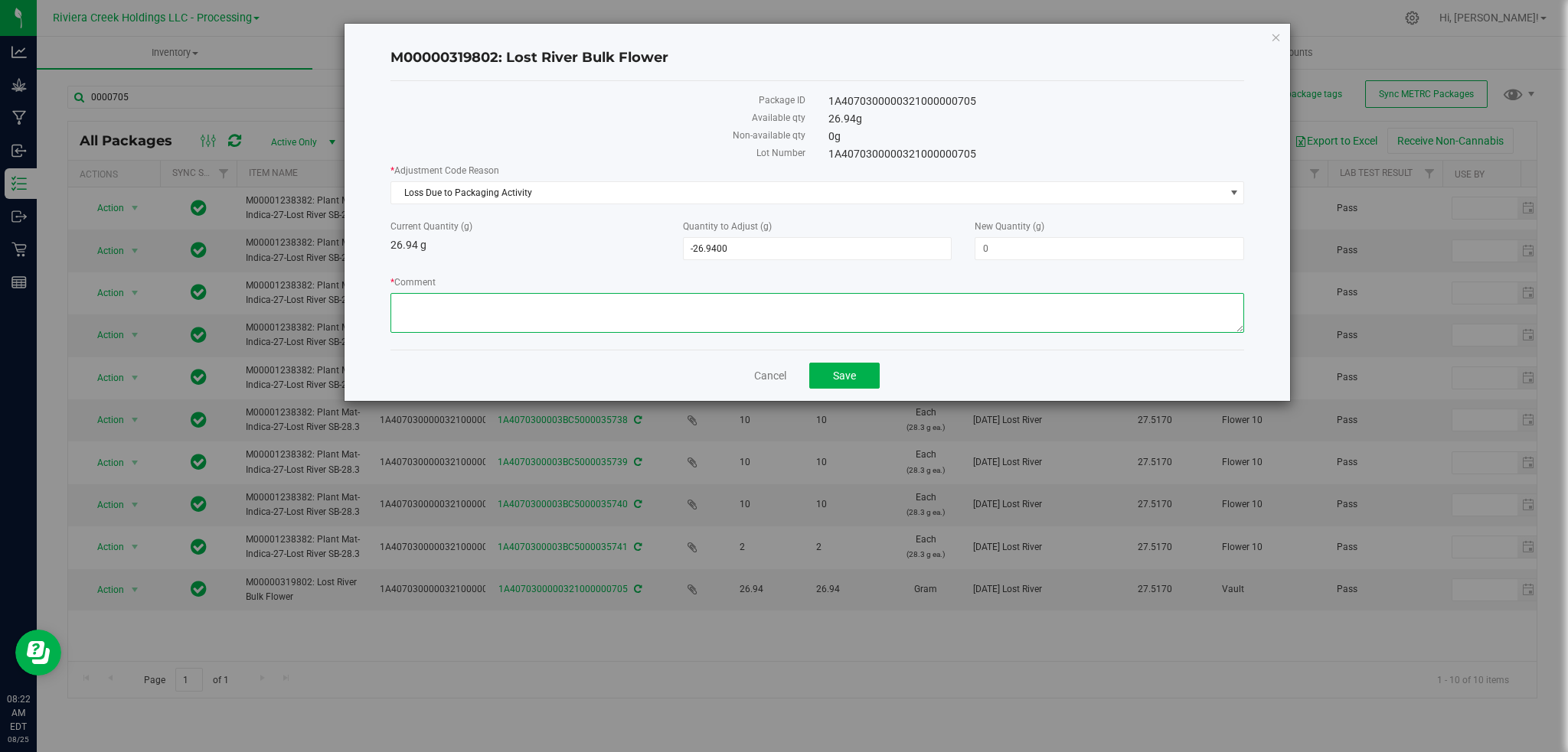
paste textarea "Barcode Stickers and Metrc tags"
type textarea "Barcode Stickers and Metrc tags"
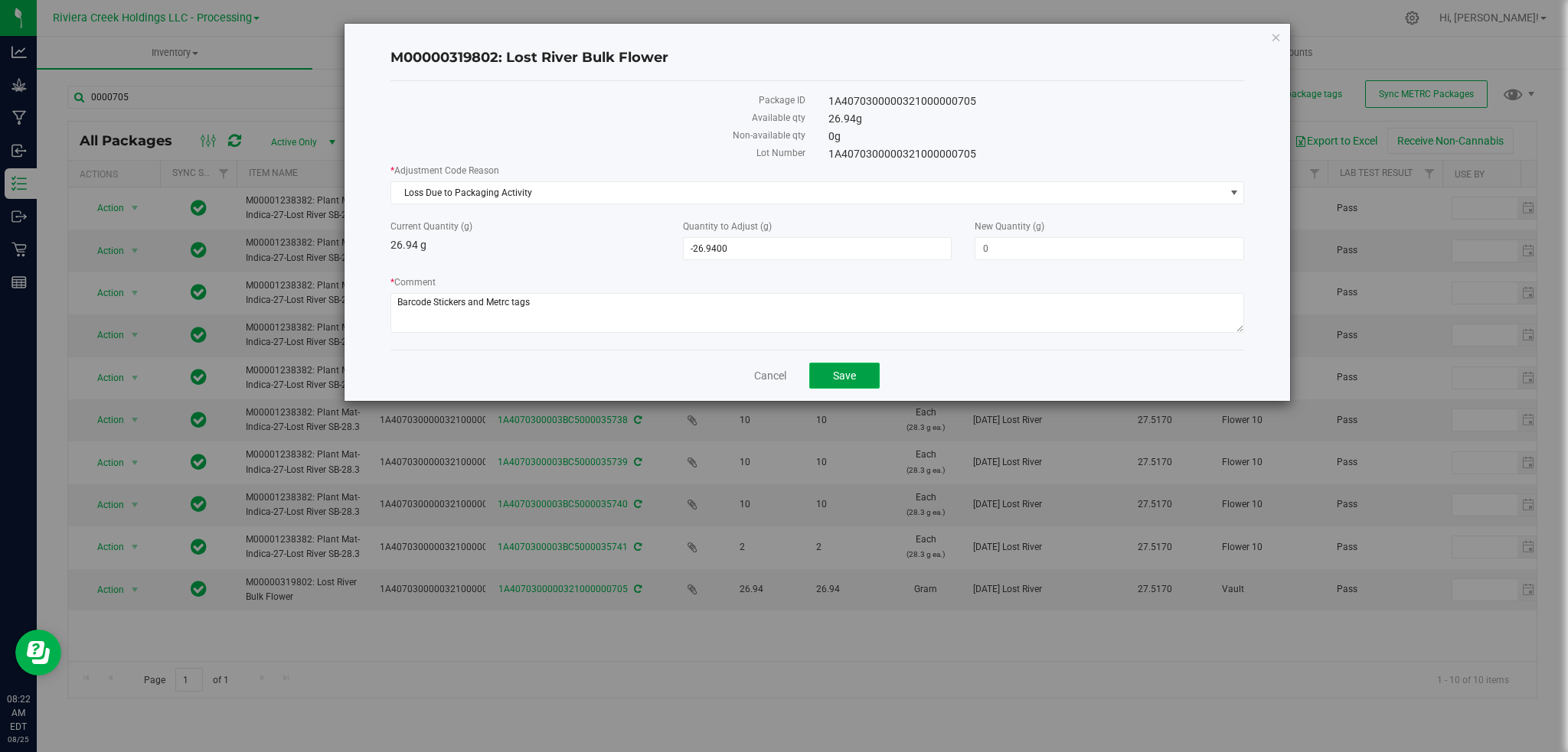
click at [850, 384] on button "Save" at bounding box center [844, 376] width 71 height 26
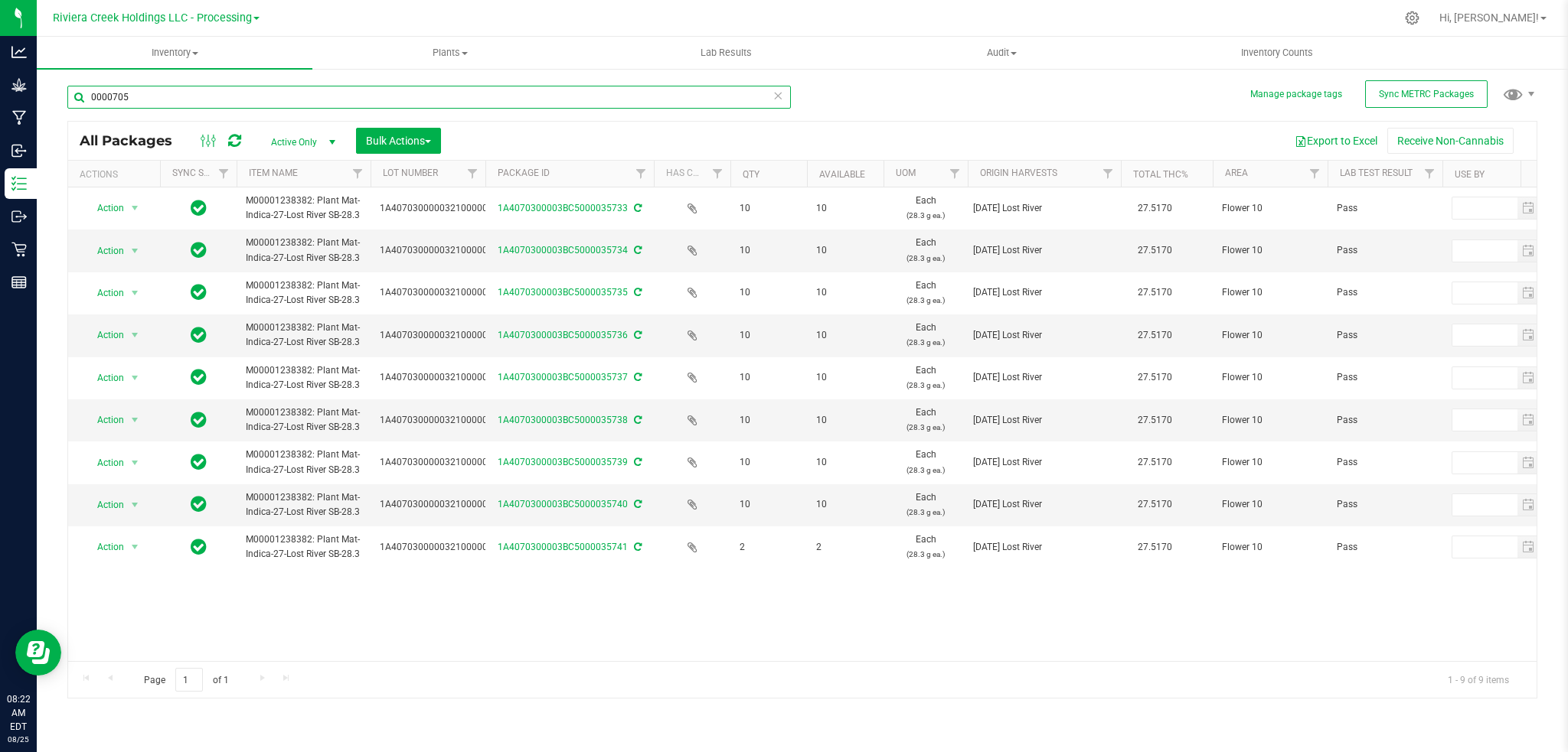
click at [146, 100] on input "0000705" at bounding box center [429, 97] width 723 height 23
type input "0"
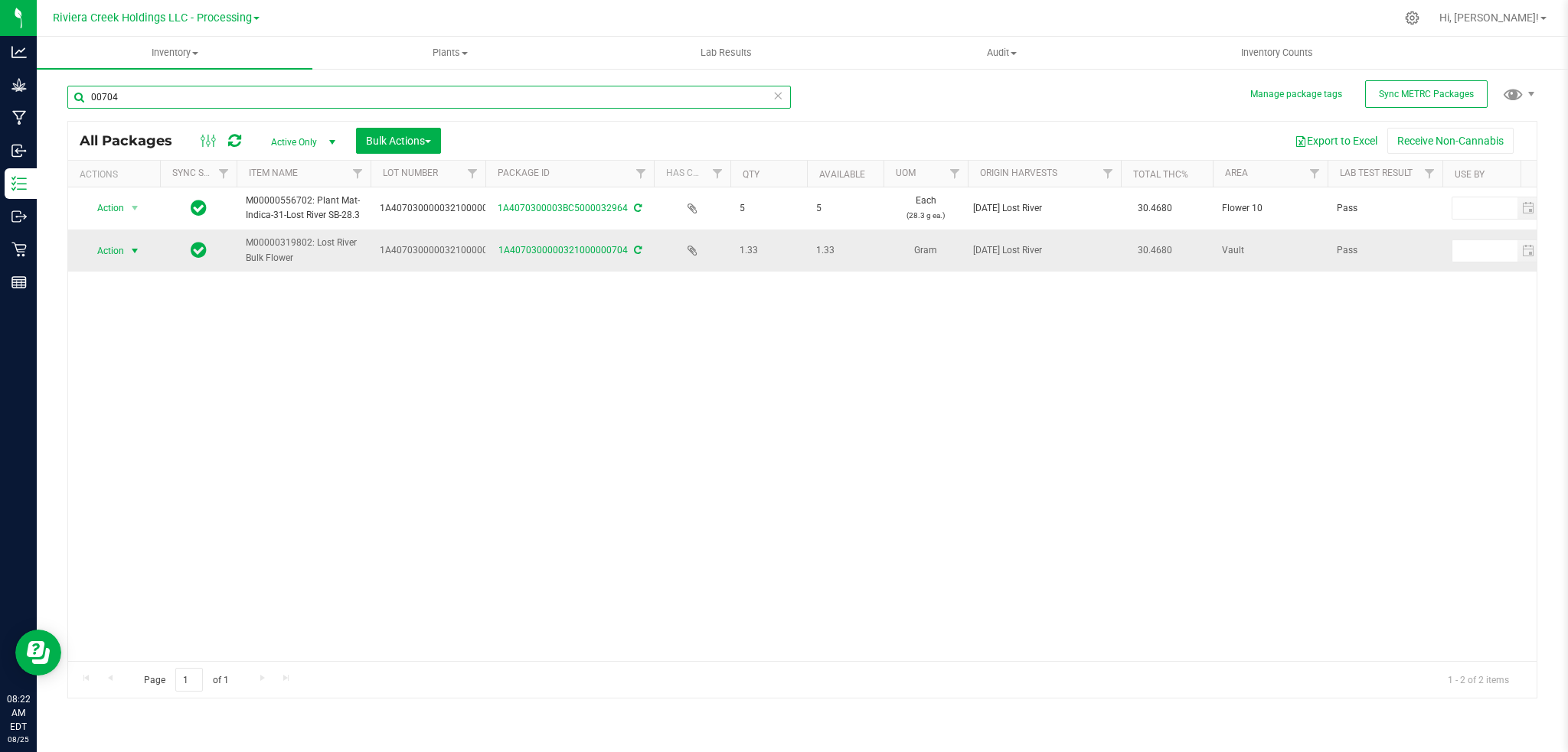
type input "00704"
click at [137, 247] on span "select" at bounding box center [134, 250] width 12 height 12
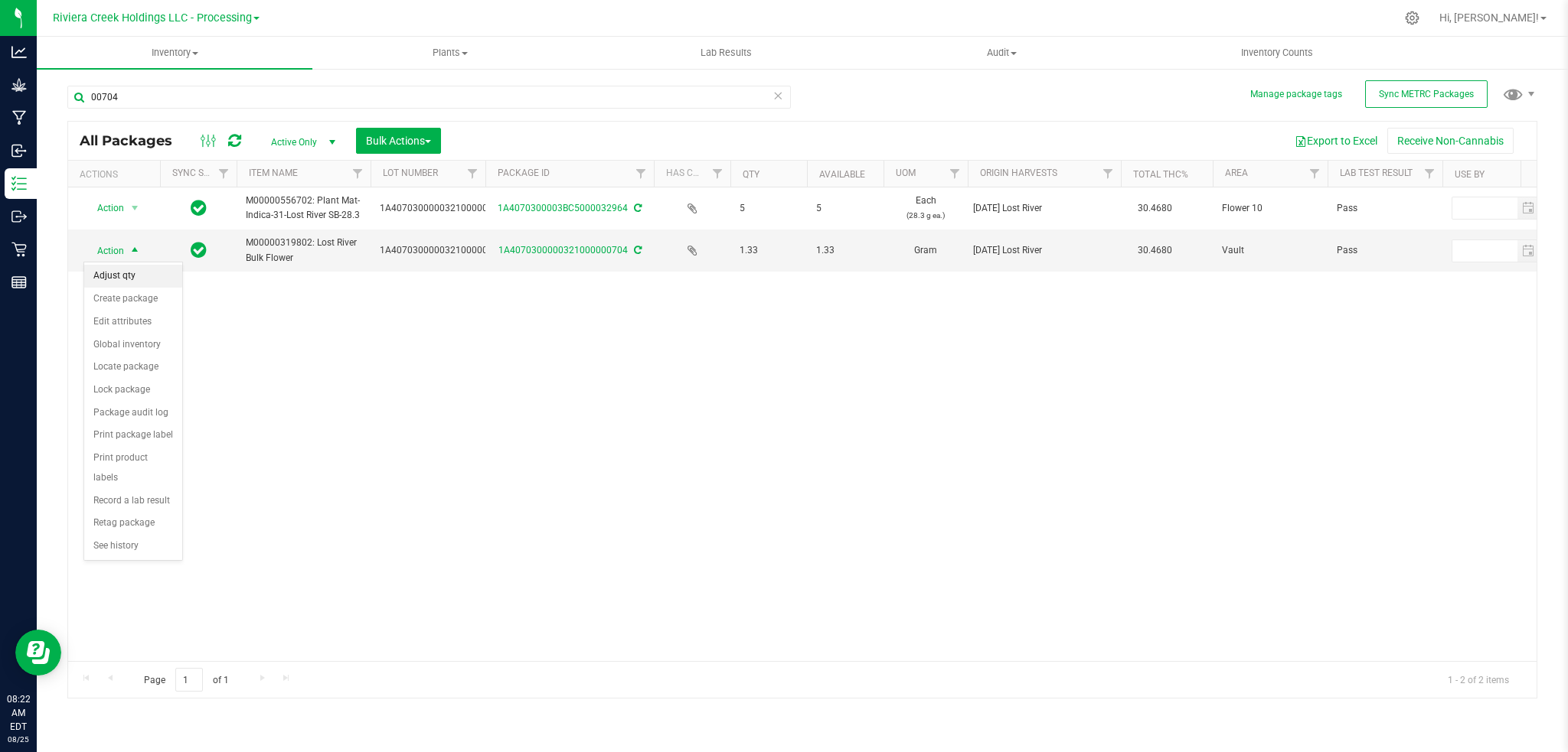
click at [118, 282] on li "Adjust qty" at bounding box center [133, 276] width 98 height 23
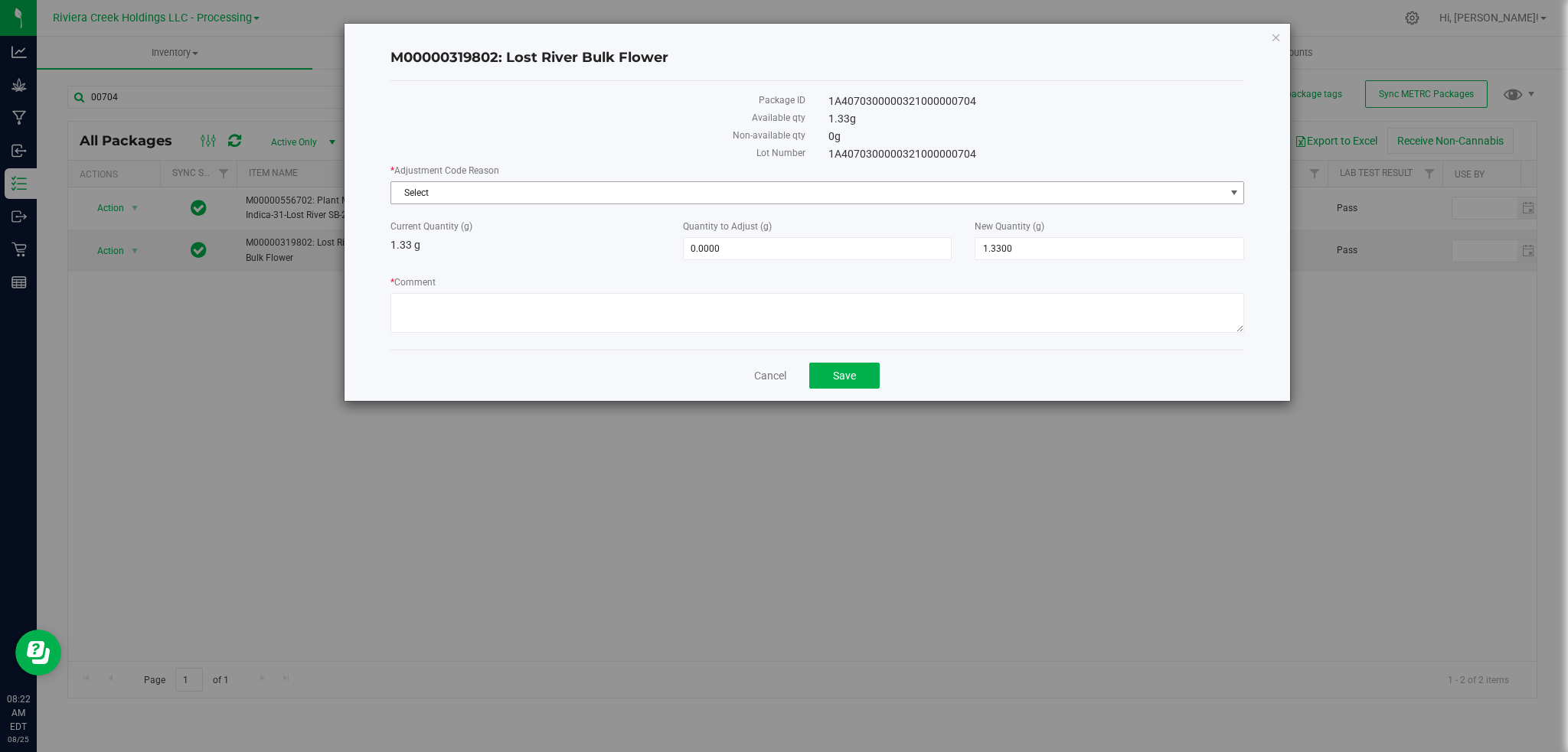
click at [1235, 190] on span "select" at bounding box center [1234, 192] width 12 height 12
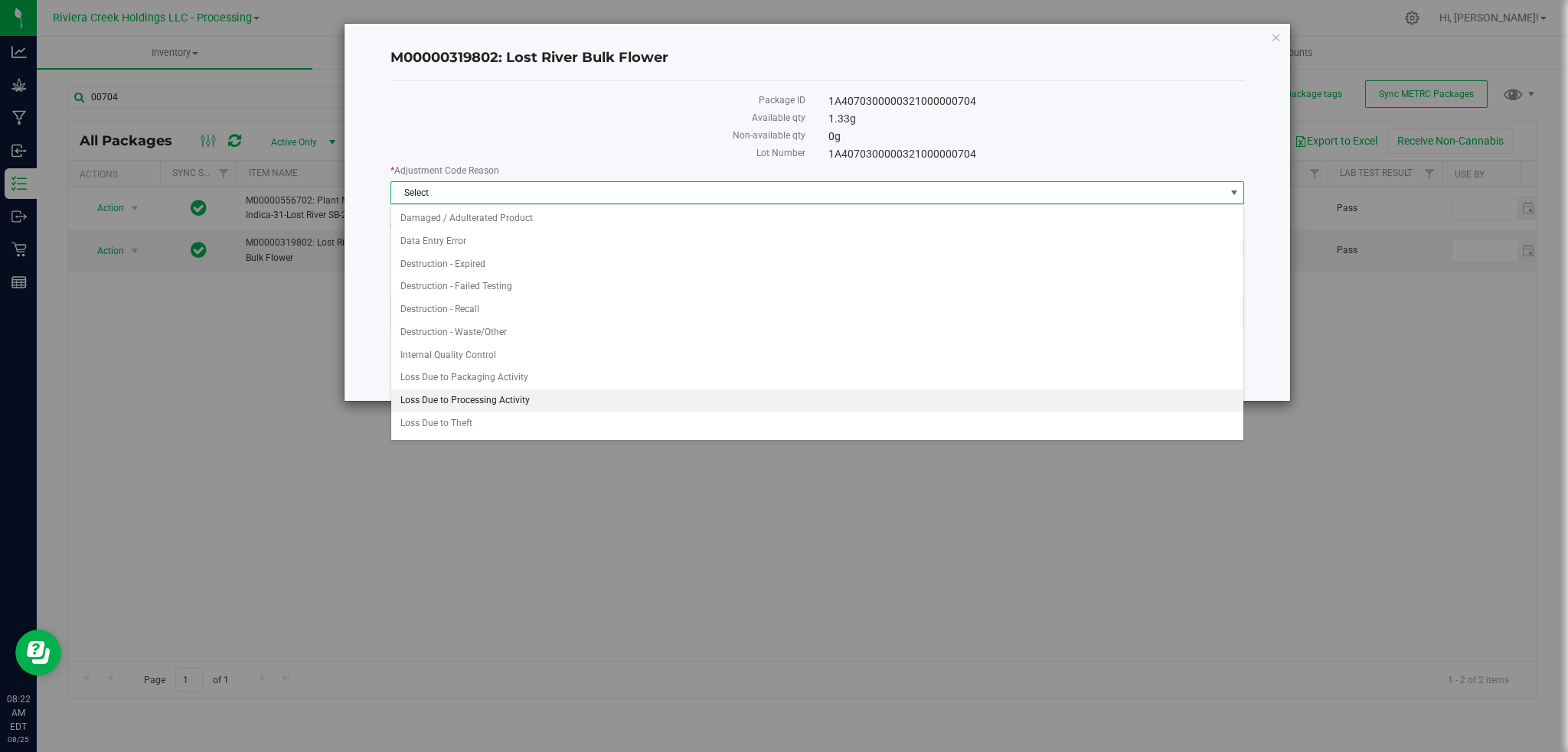
scroll to position [21, 0]
